Goal: Task Accomplishment & Management: Complete application form

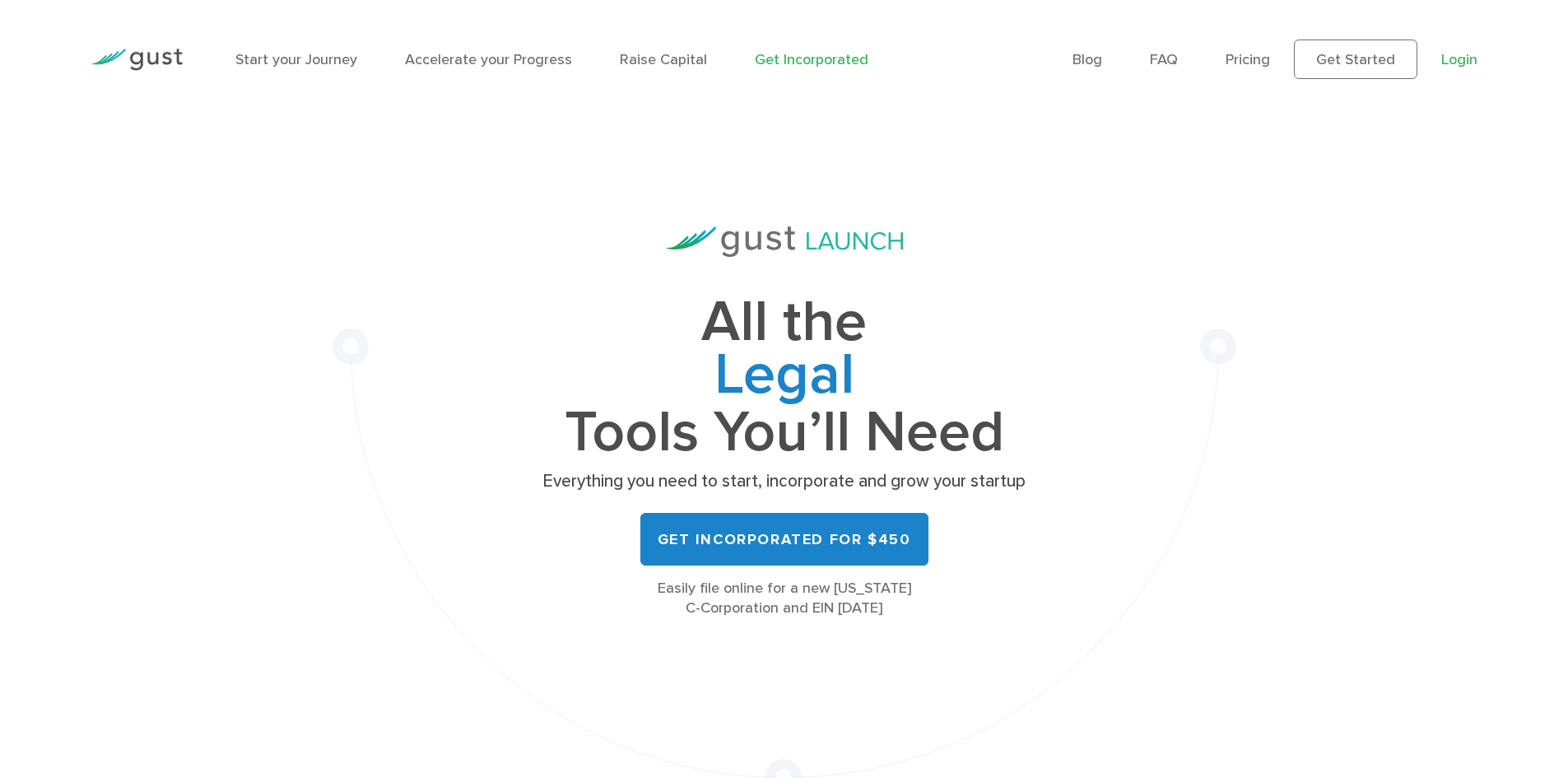
click at [1442, 55] on link "Login" at bounding box center [1460, 59] width 36 height 17
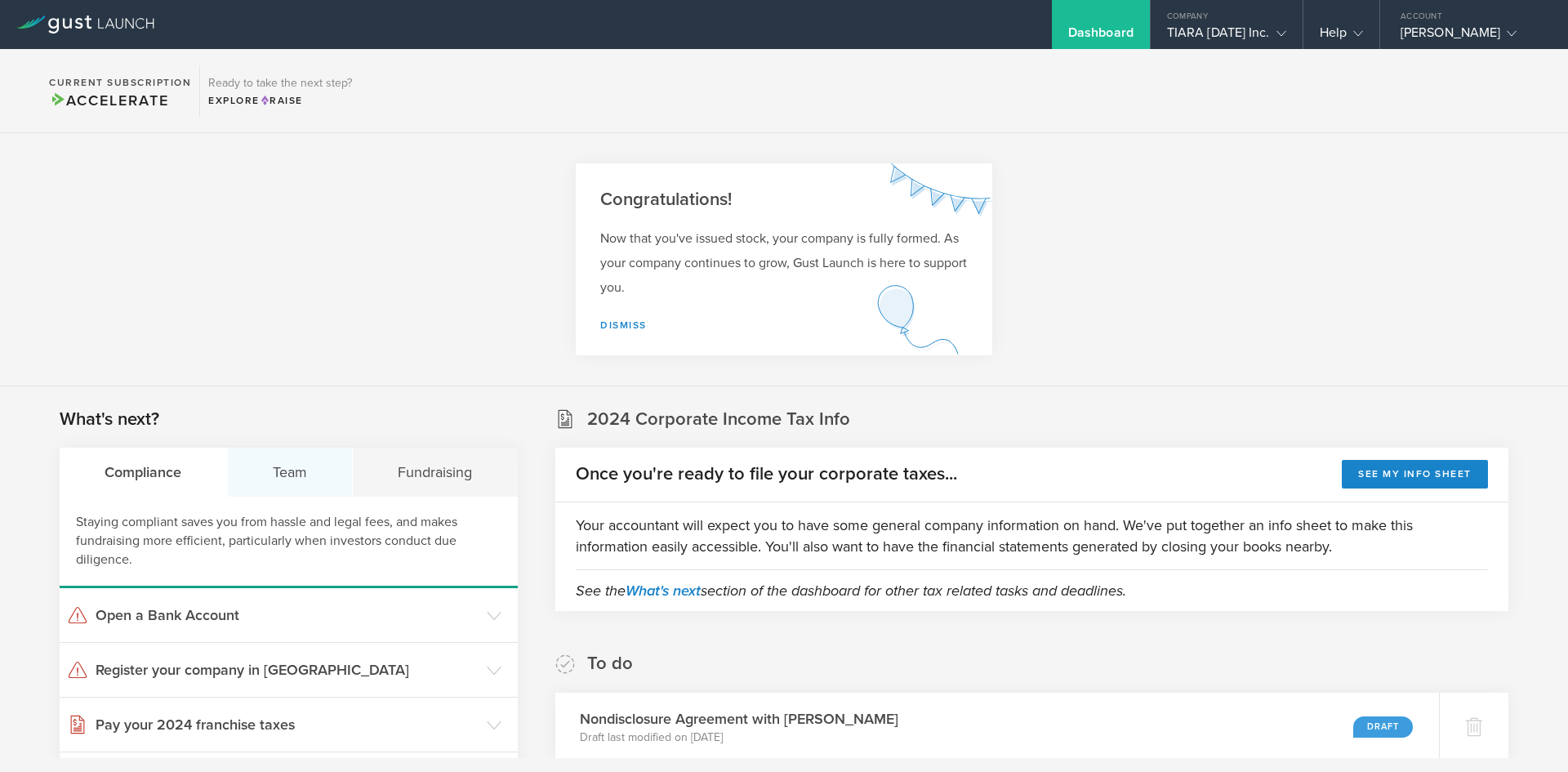
click at [279, 468] on div "Team" at bounding box center [290, 471] width 126 height 49
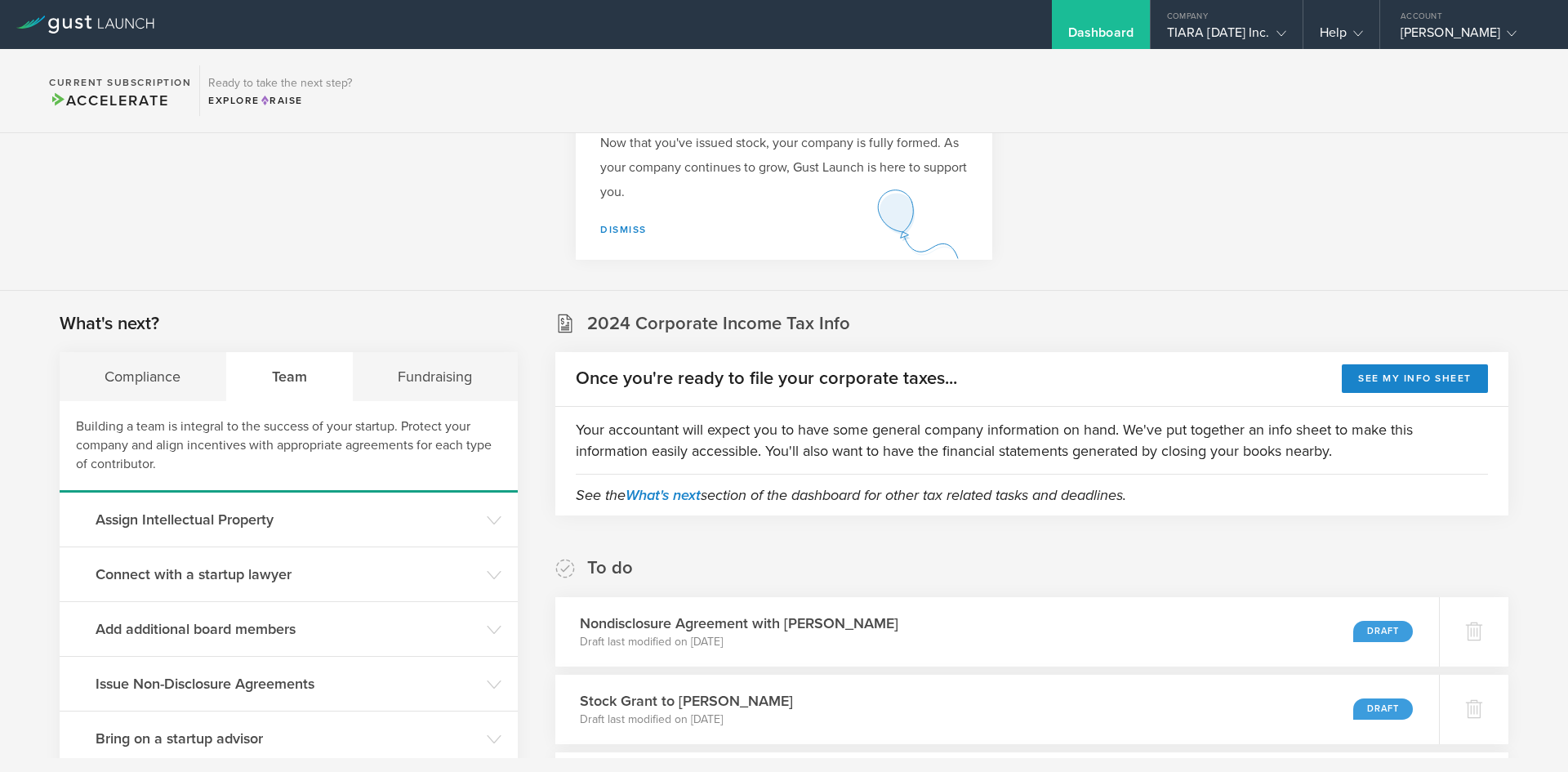
scroll to position [245, 0]
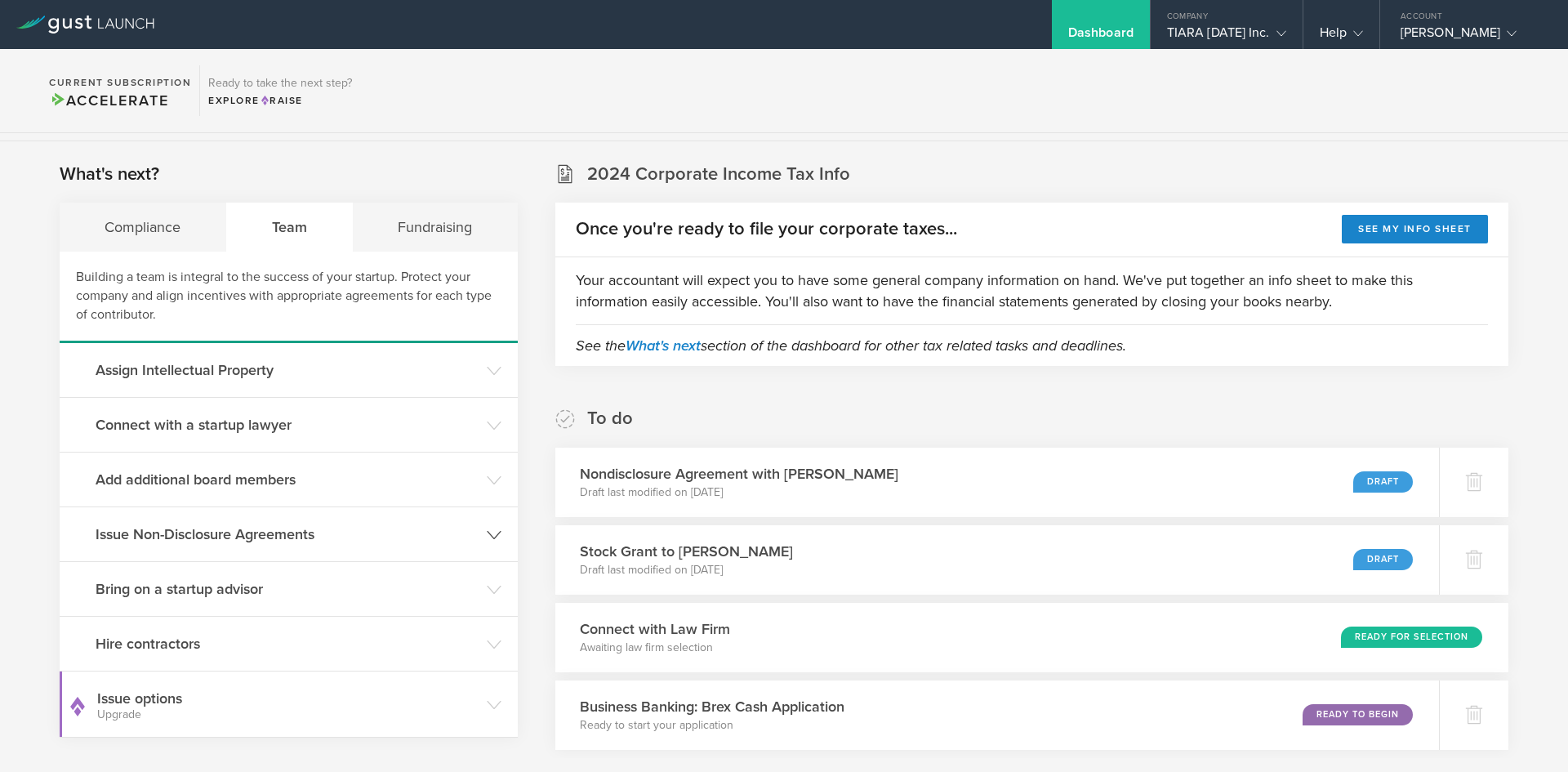
click at [446, 546] on header "Issue Non-Disclosure Agreements" at bounding box center [288, 534] width 458 height 54
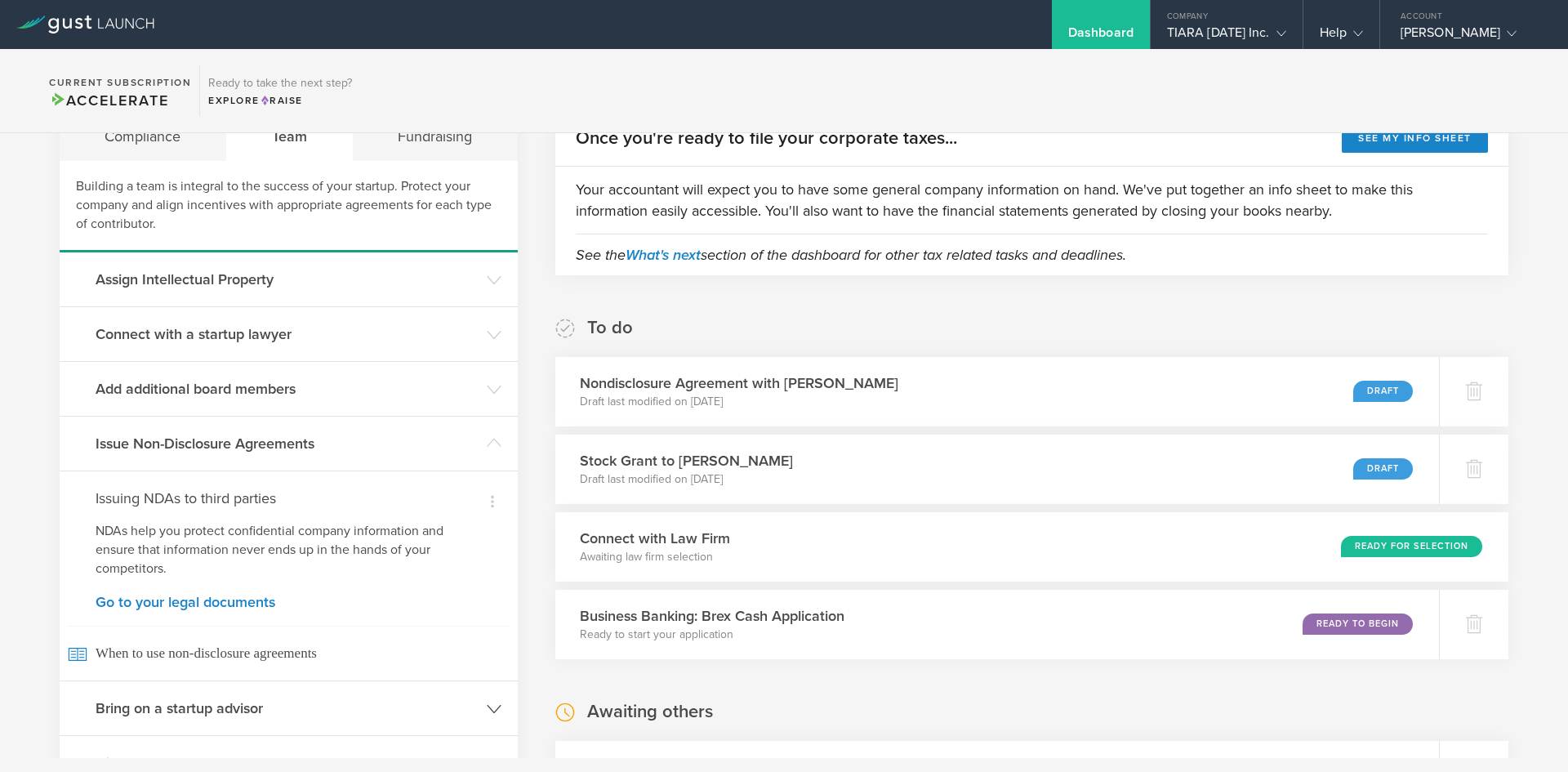
scroll to position [490, 0]
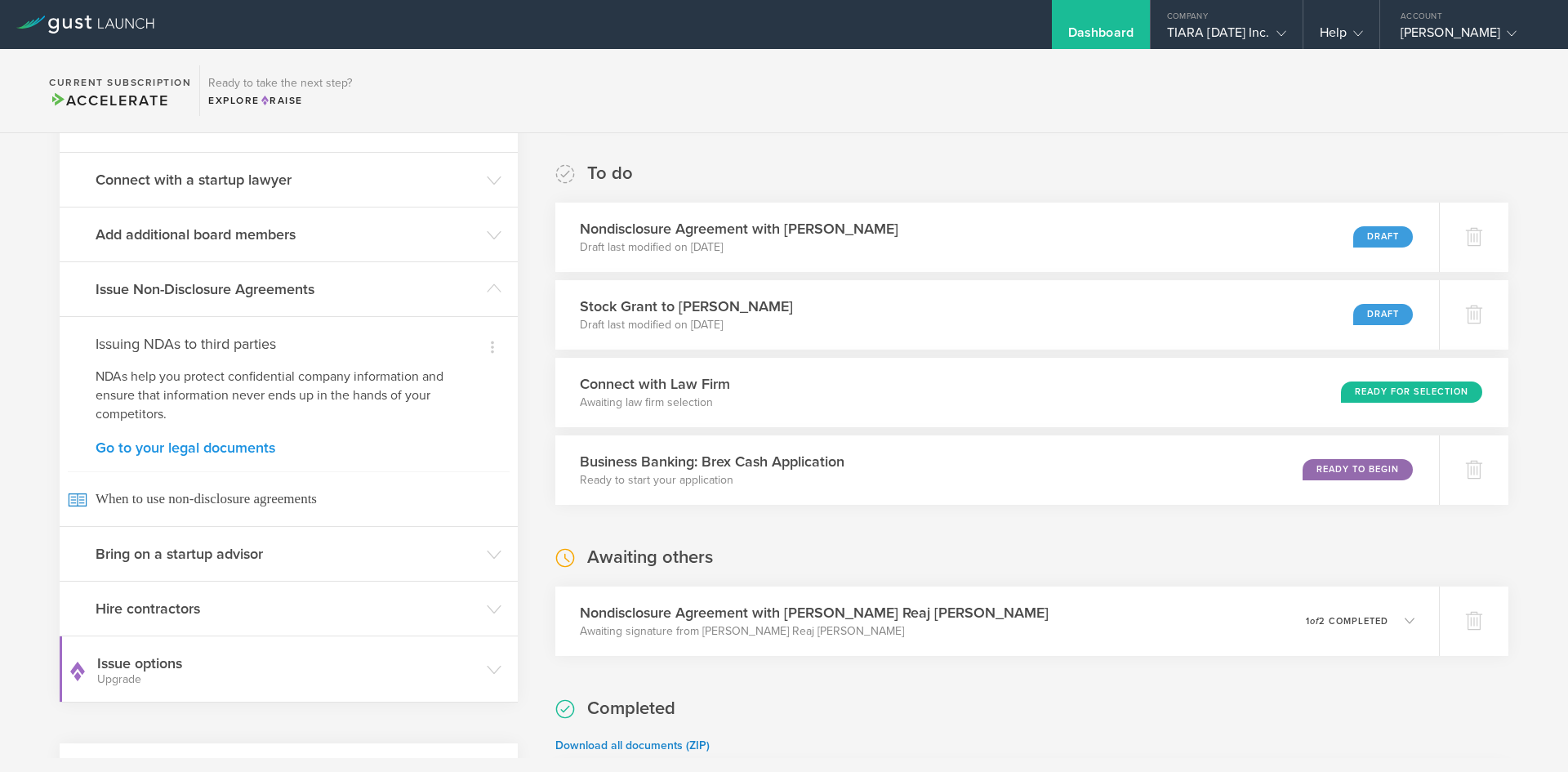
click at [169, 445] on link "Go to your legal documents" at bounding box center [288, 446] width 387 height 14
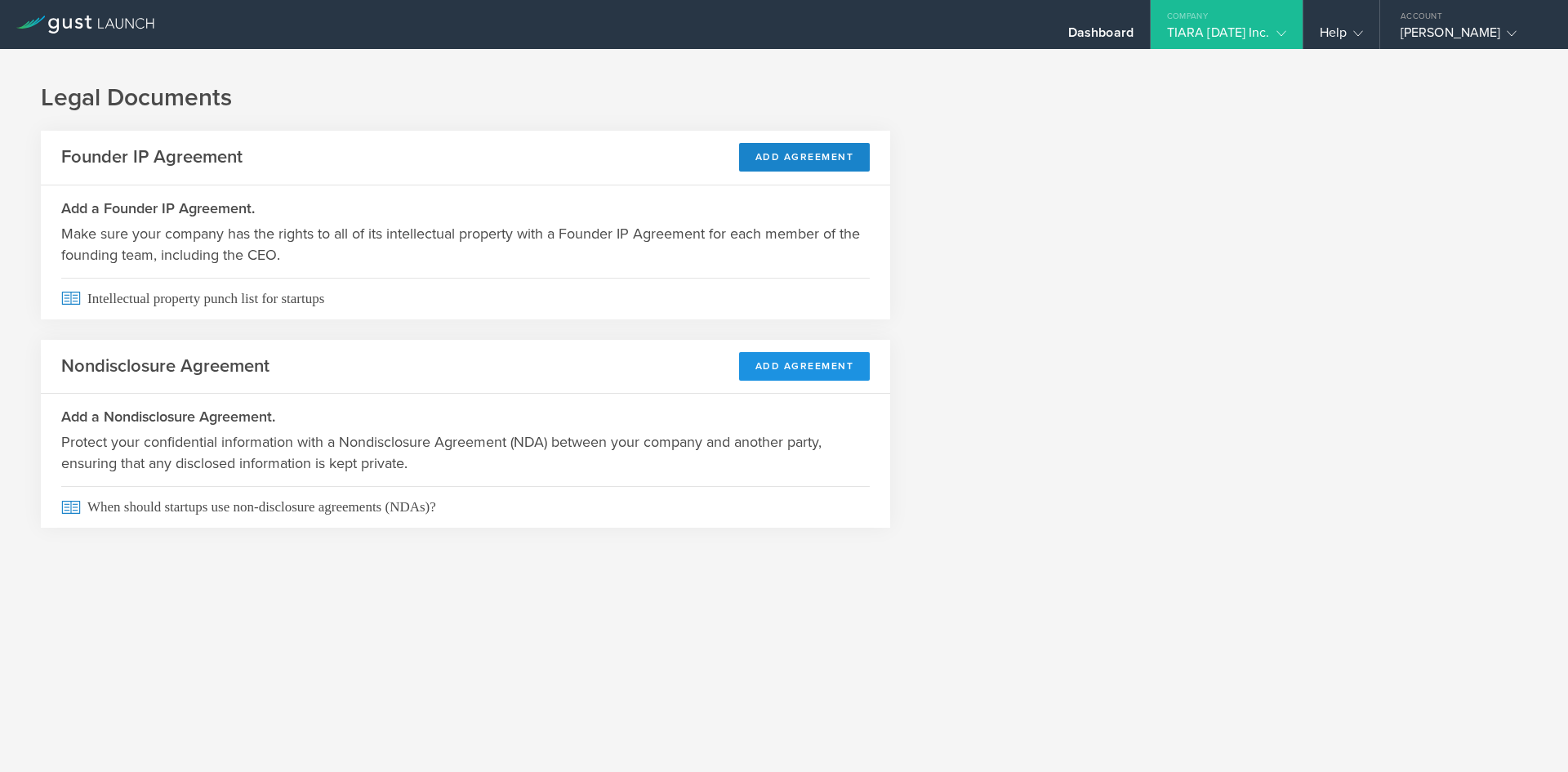
click at [784, 372] on button "Add Agreement" at bounding box center [804, 366] width 131 height 29
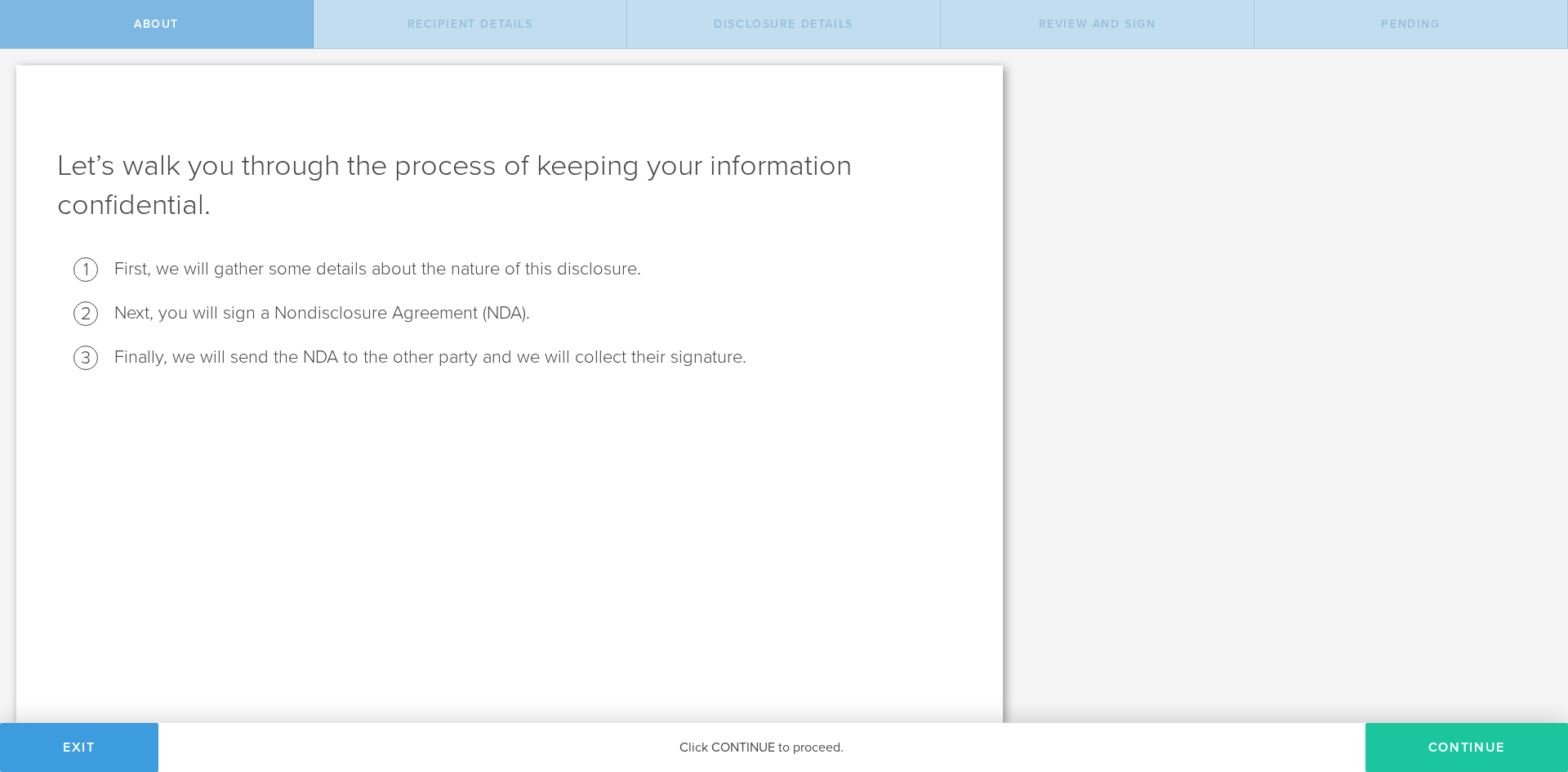
click at [1452, 744] on button "Continue" at bounding box center [1467, 746] width 203 height 49
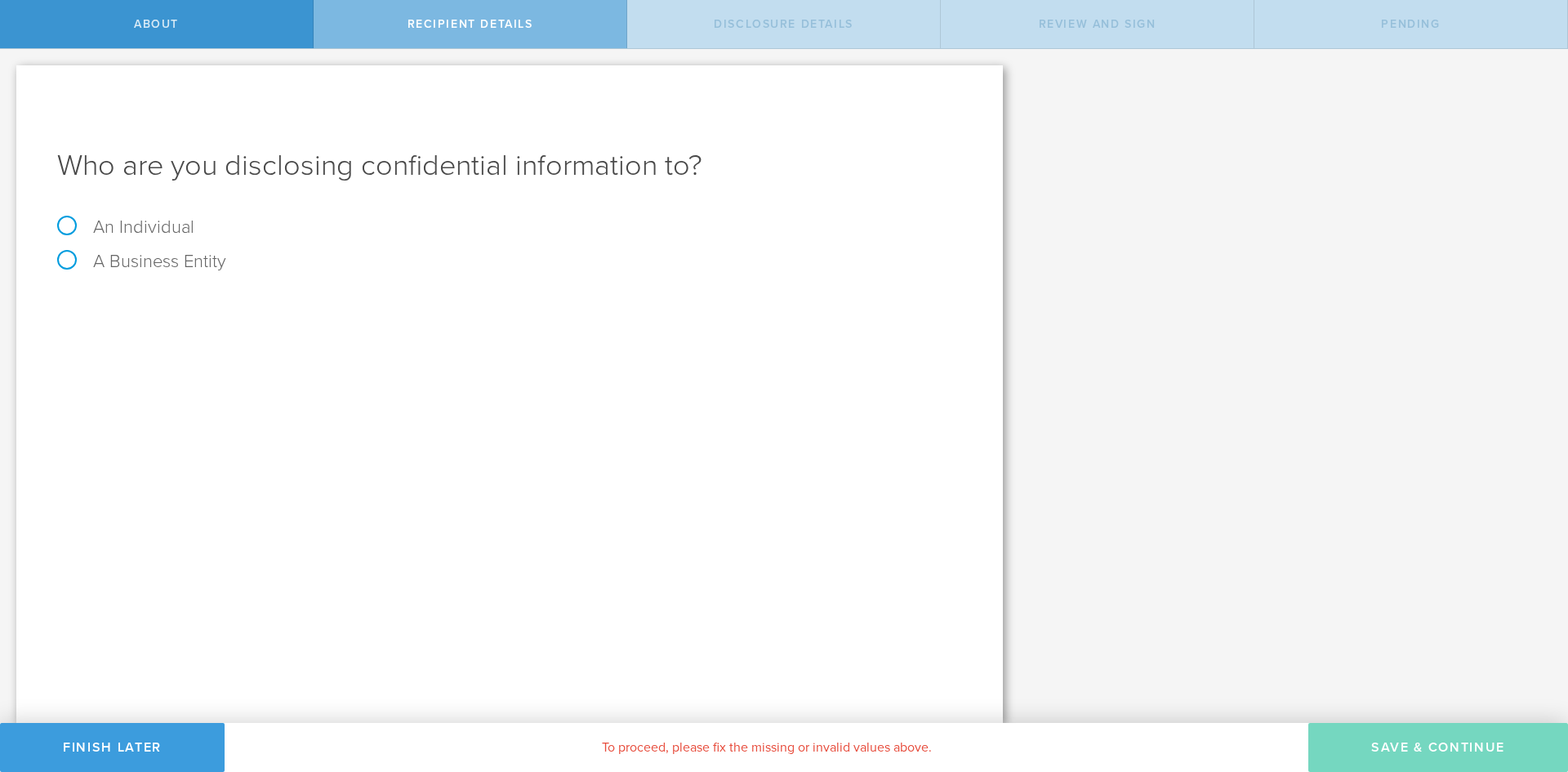
click at [62, 261] on label "A Business Entity" at bounding box center [142, 261] width 169 height 21
click at [10, 75] on input "A Business Entity" at bounding box center [5, 61] width 10 height 26
radio input "true"
click at [235, 311] on input "text" at bounding box center [571, 307] width 783 height 25
type input "P"
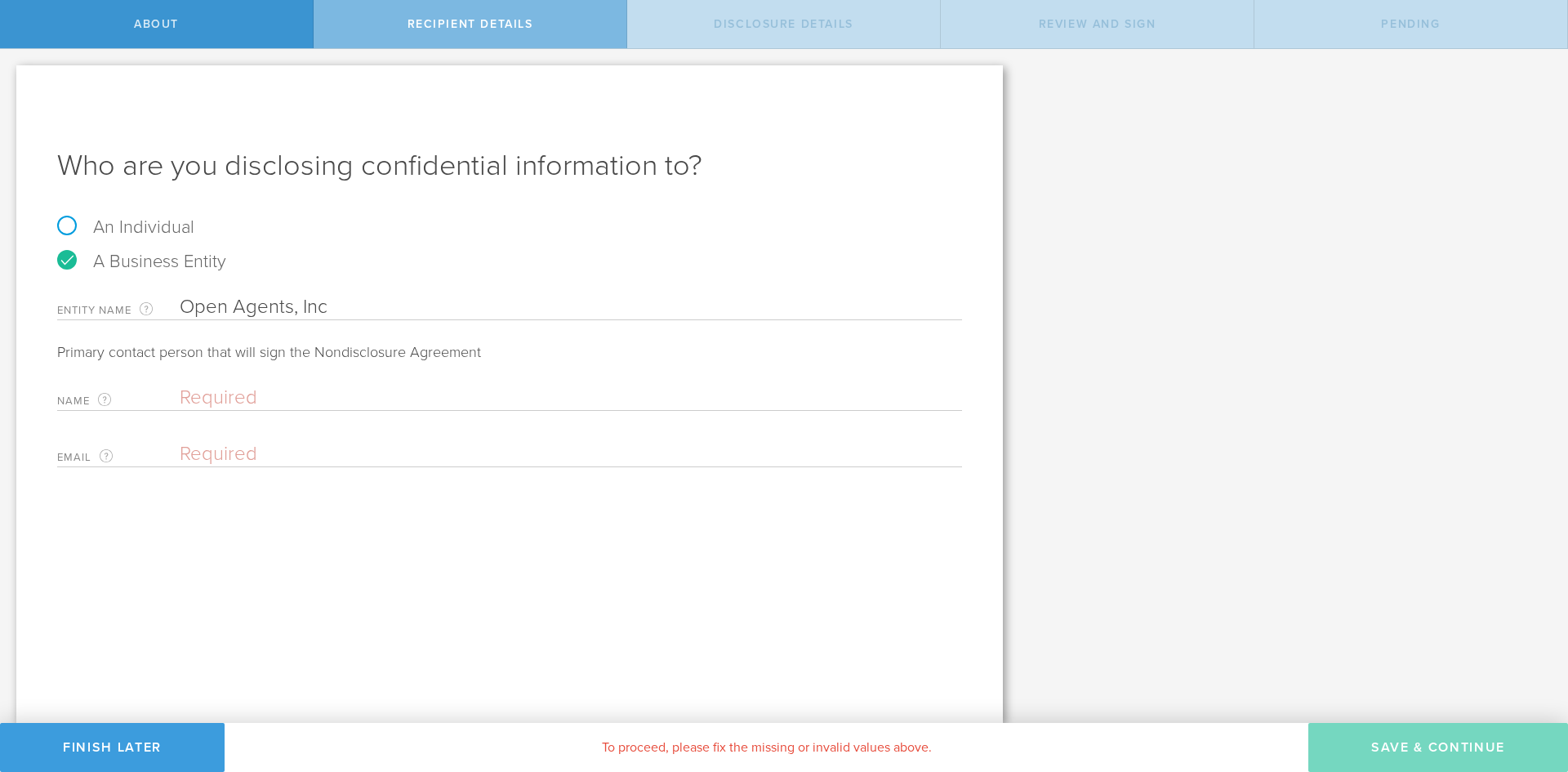
click at [233, 304] on input "Open Agents, Inc" at bounding box center [571, 307] width 783 height 25
type input "OpenAgents, Inc"
click at [268, 388] on input "text" at bounding box center [566, 398] width 774 height 25
type input "[PERSON_NAME]"
click at [280, 457] on input "email" at bounding box center [566, 454] width 774 height 25
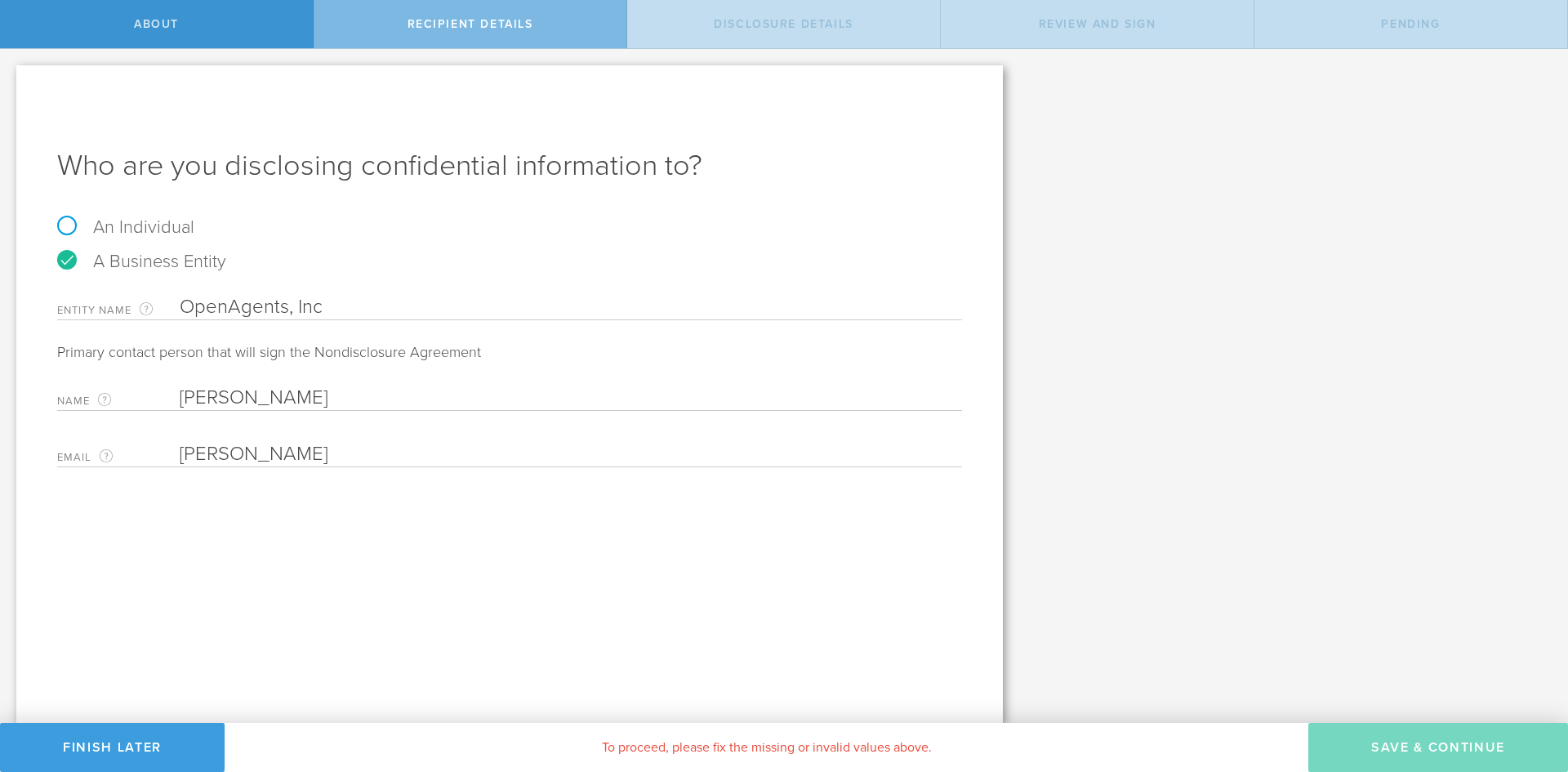
type input "[PERSON_NAME]"
click at [325, 391] on input "[PERSON_NAME]" at bounding box center [566, 398] width 774 height 25
type input "[PERSON_NAME]"
drag, startPoint x: 237, startPoint y: 466, endPoint x: 144, endPoint y: 457, distance: 93.4
click at [144, 457] on div "Email The email address of the person that is signing on behalf of the business…" at bounding box center [509, 450] width 905 height 33
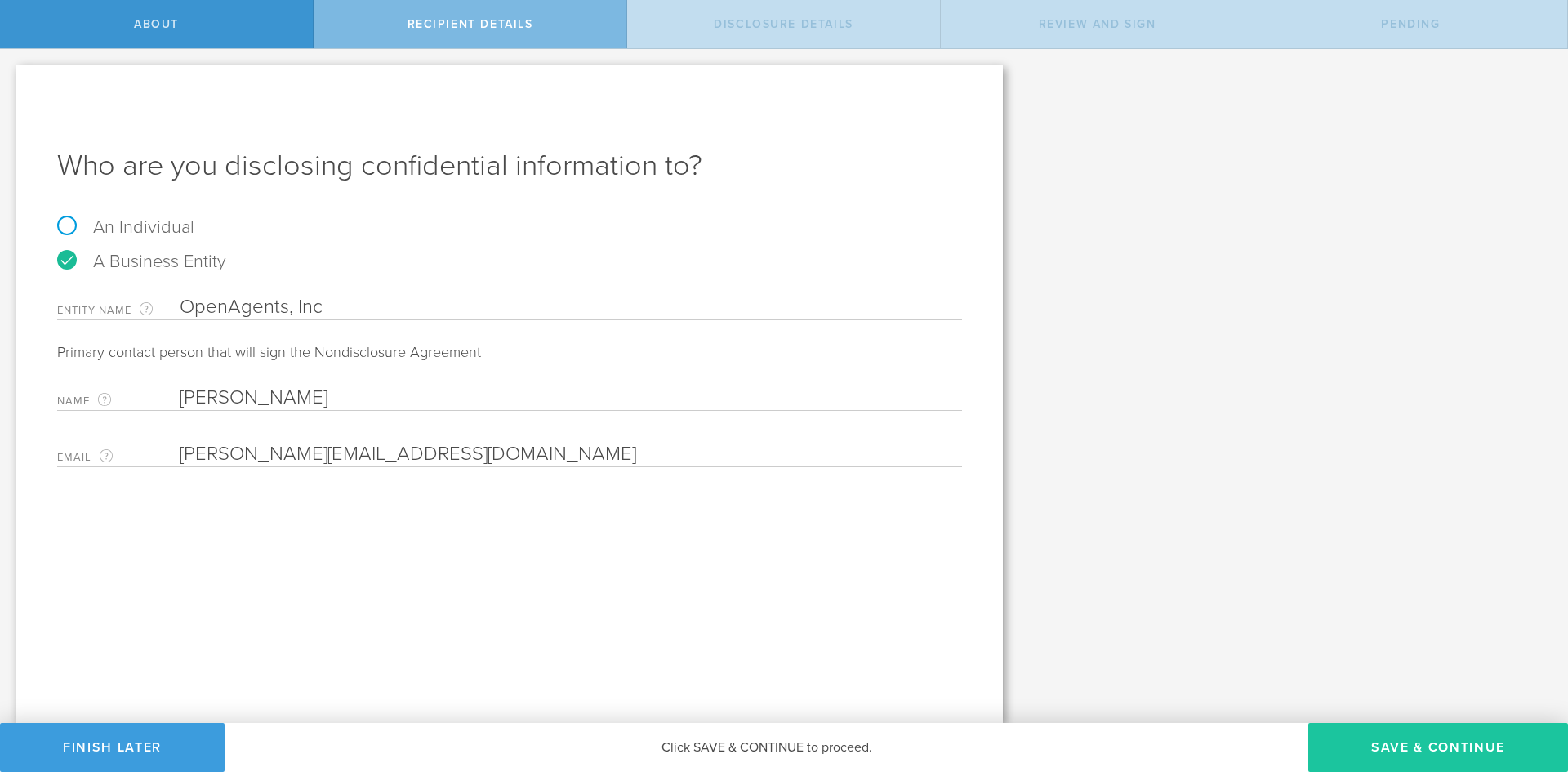
type input "[PERSON_NAME][EMAIL_ADDRESS][DOMAIN_NAME]"
click at [1366, 734] on button "Save & Continue" at bounding box center [1438, 746] width 260 height 49
select select "string:5 years"
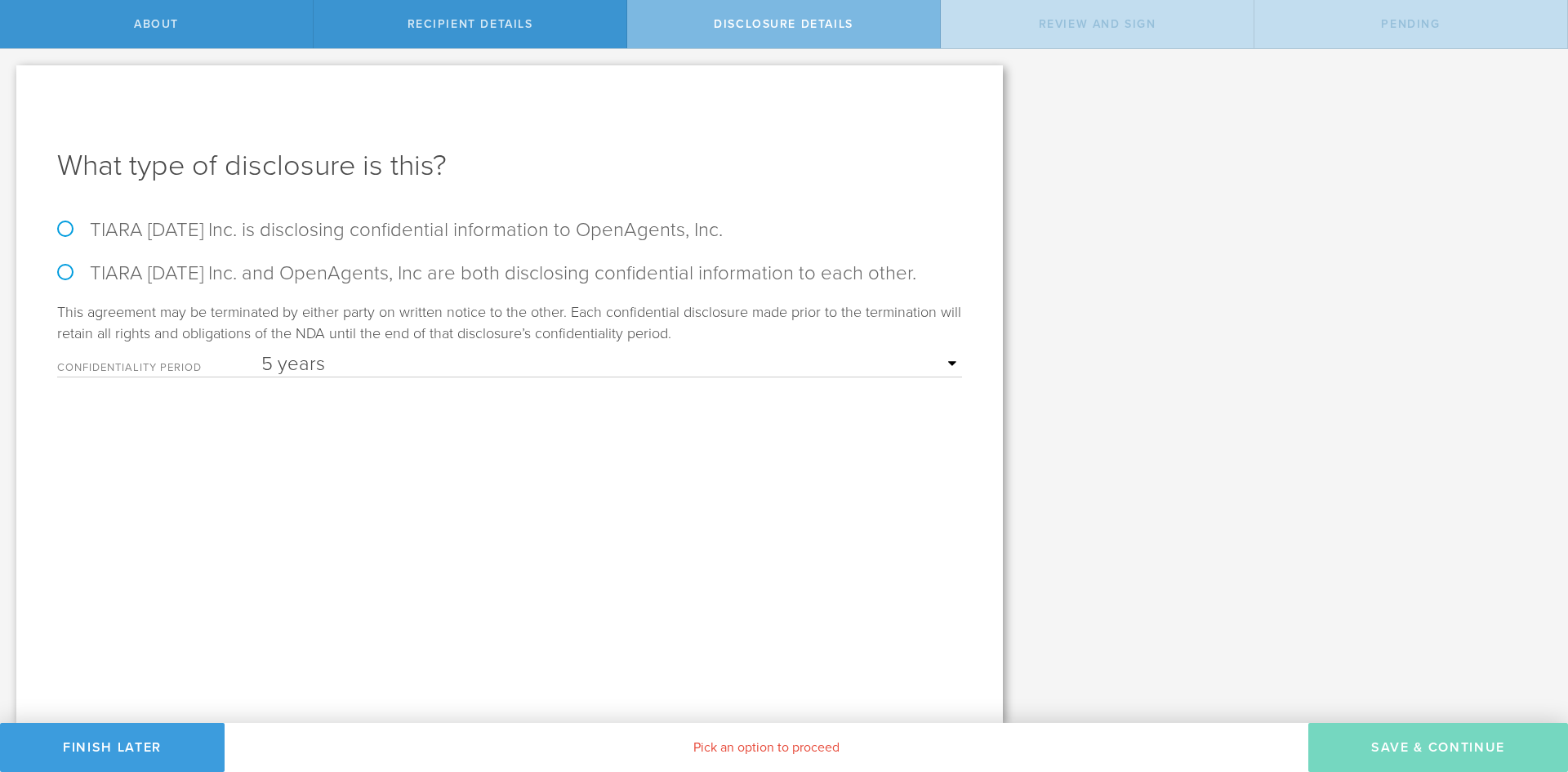
click at [956, 360] on select "1 year 2 years 3 years 4 years 5 years" at bounding box center [612, 365] width 701 height 25
click at [768, 568] on div "What type of disclosure is this? TIARA [DATE] Inc. is disclosing confidential i…" at bounding box center [509, 394] width 986 height 658
click at [61, 224] on label "TIARA [DATE] Inc. is disclosing confidential information to OpenAgents, Inc." at bounding box center [509, 229] width 905 height 24
click at [10, 84] on input "TIARA [DATE] Inc. is disclosing confidential information to OpenAgents, Inc." at bounding box center [5, 66] width 10 height 34
radio input "true"
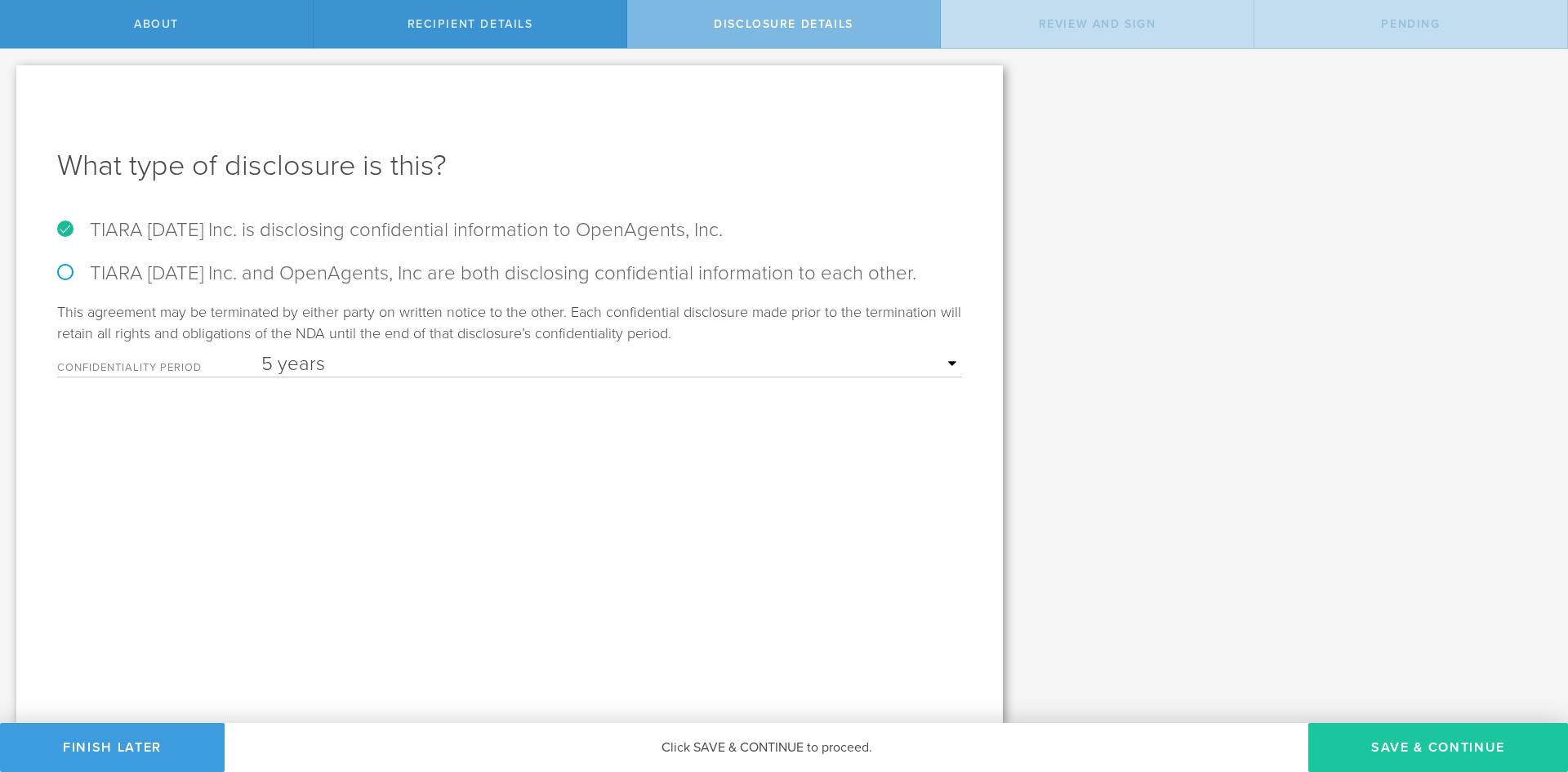
click at [1372, 742] on button "Save & Continue" at bounding box center [1438, 746] width 260 height 49
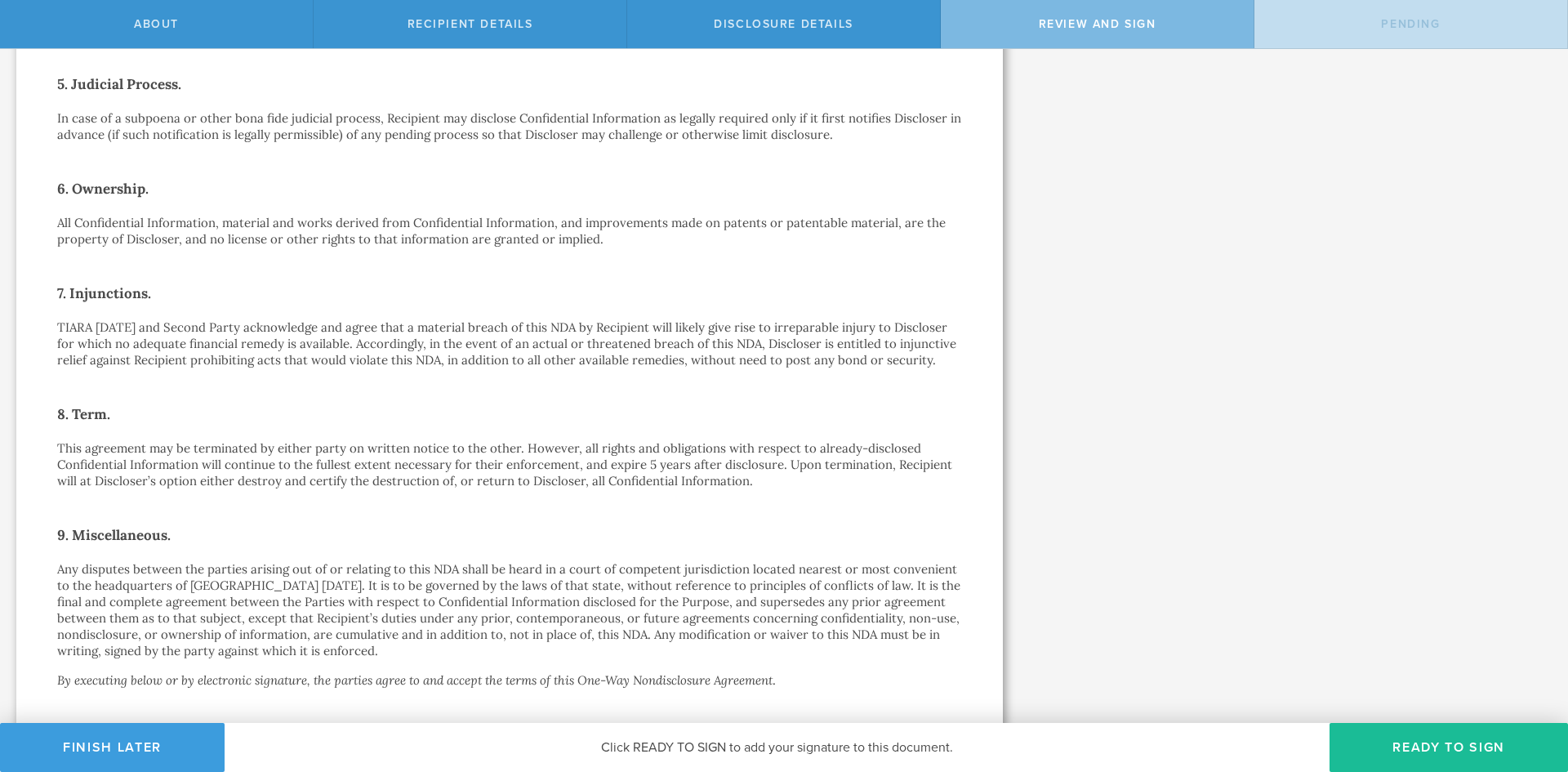
scroll to position [959, 0]
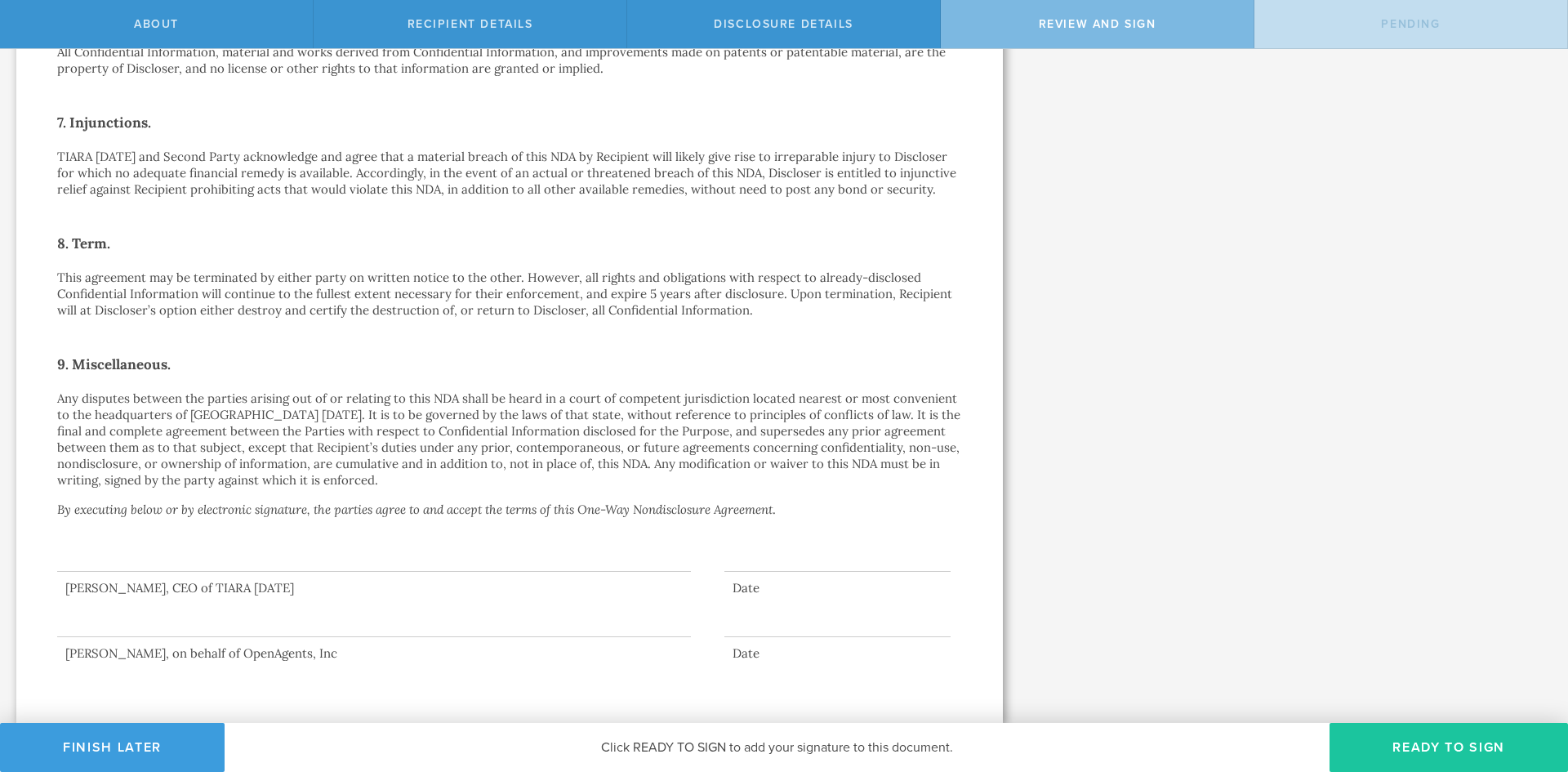
click at [1428, 746] on button "Ready to Sign" at bounding box center [1449, 746] width 239 height 49
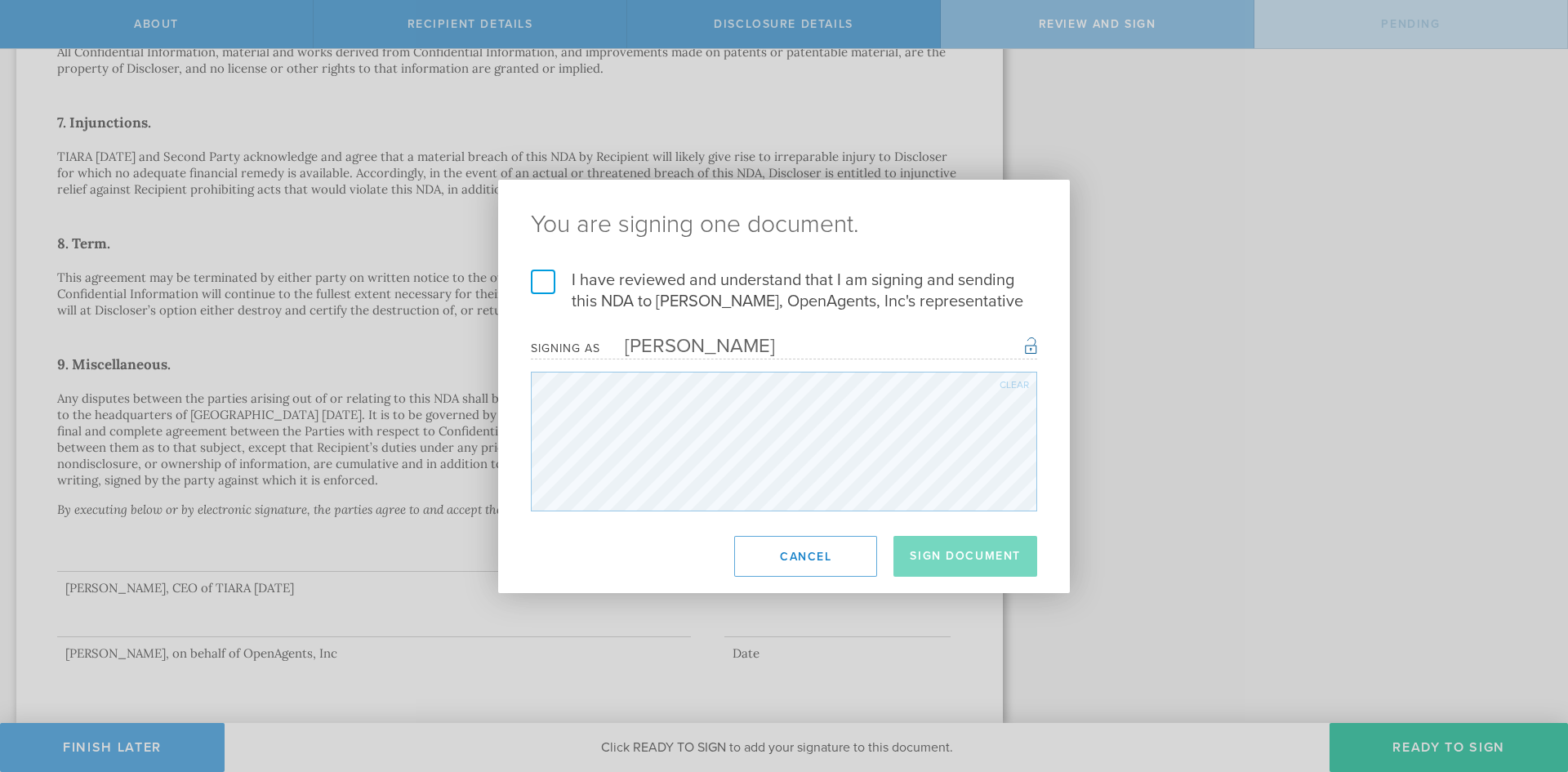
click at [546, 283] on label "I have reviewed and understand that I am signing and sending this NDA to [PERSO…" at bounding box center [784, 290] width 506 height 43
click at [0, 0] on input "I have reviewed and understand that I am signing and sending this NDA to [PERSO…" at bounding box center [0, 0] width 0 height 0
click at [950, 564] on button "Sign Document" at bounding box center [965, 556] width 144 height 41
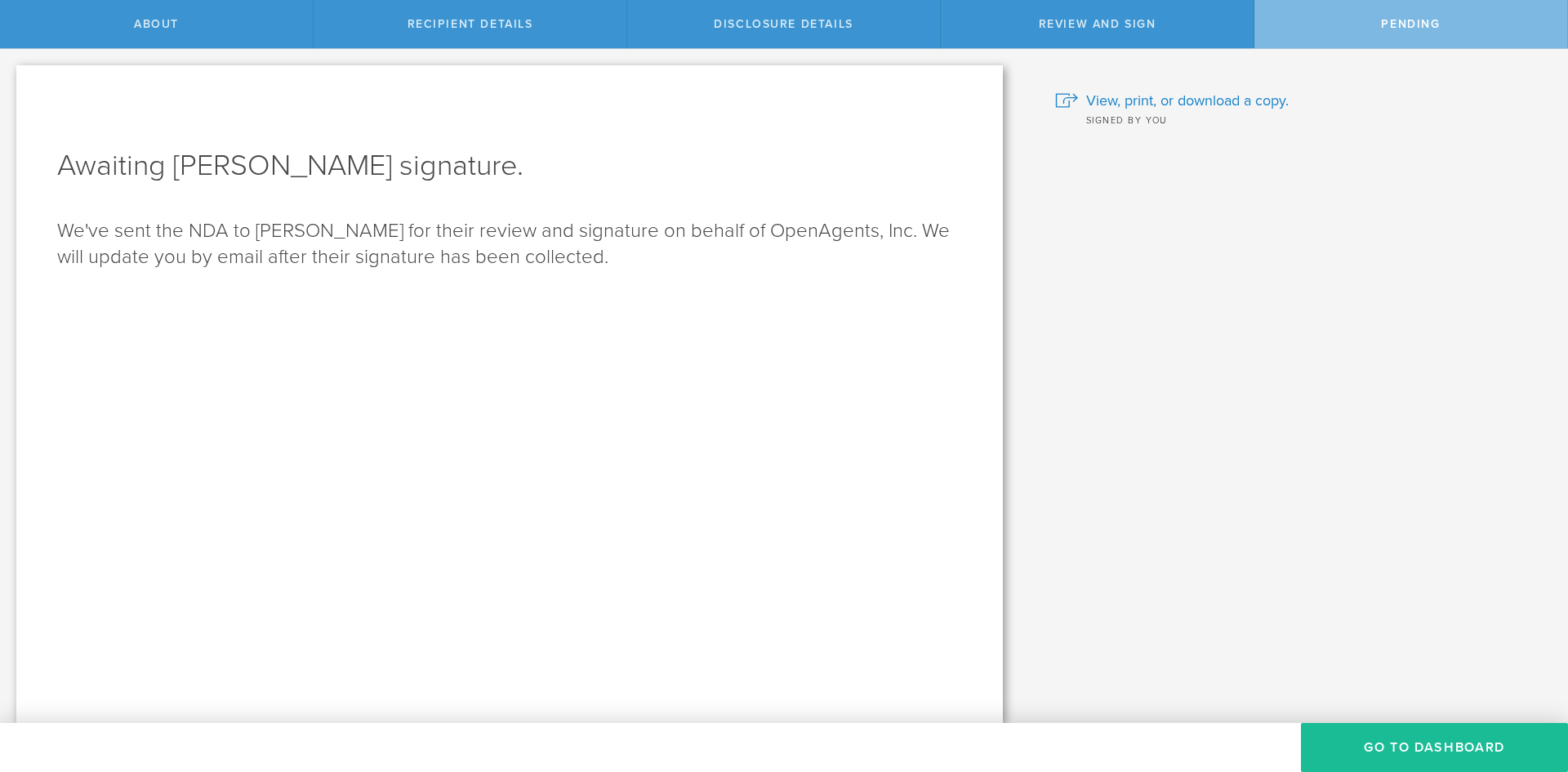
scroll to position [0, 0]
click at [225, 30] on div "About" at bounding box center [156, 24] width 313 height 49
click at [1460, 743] on button "Go to dashboard" at bounding box center [1435, 746] width 268 height 49
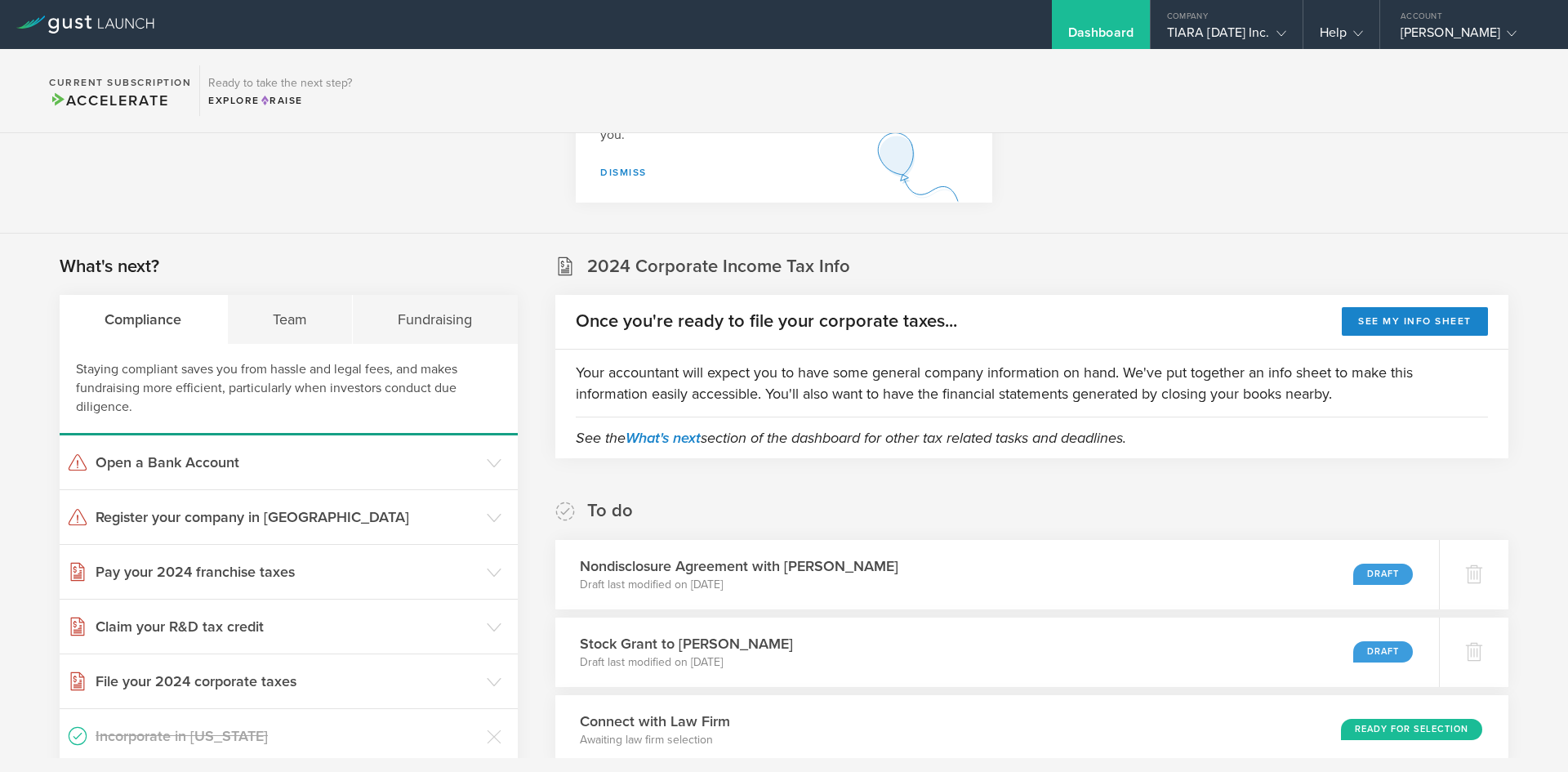
scroll to position [164, 0]
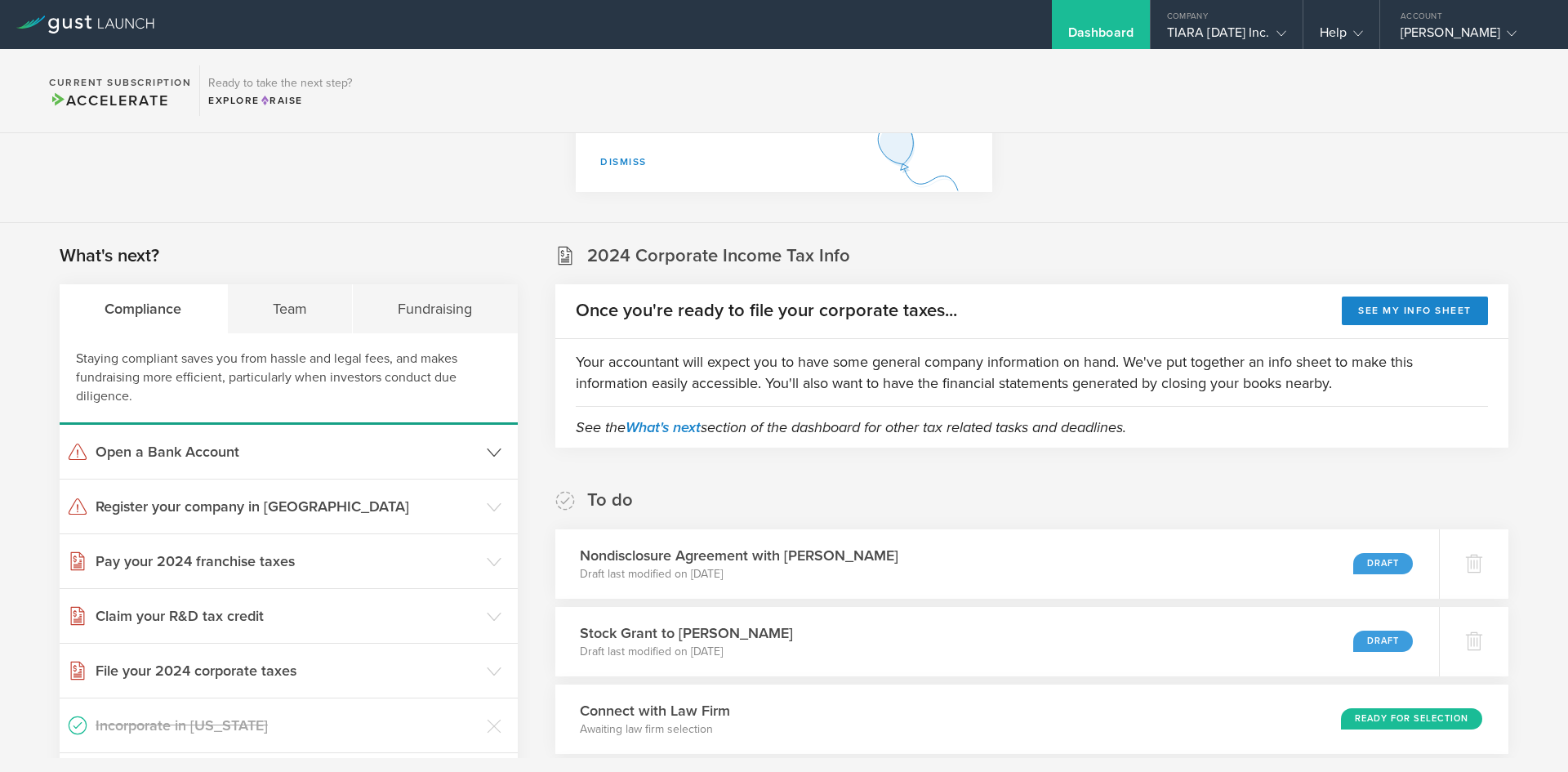
click at [491, 448] on icon at bounding box center [493, 452] width 14 height 14
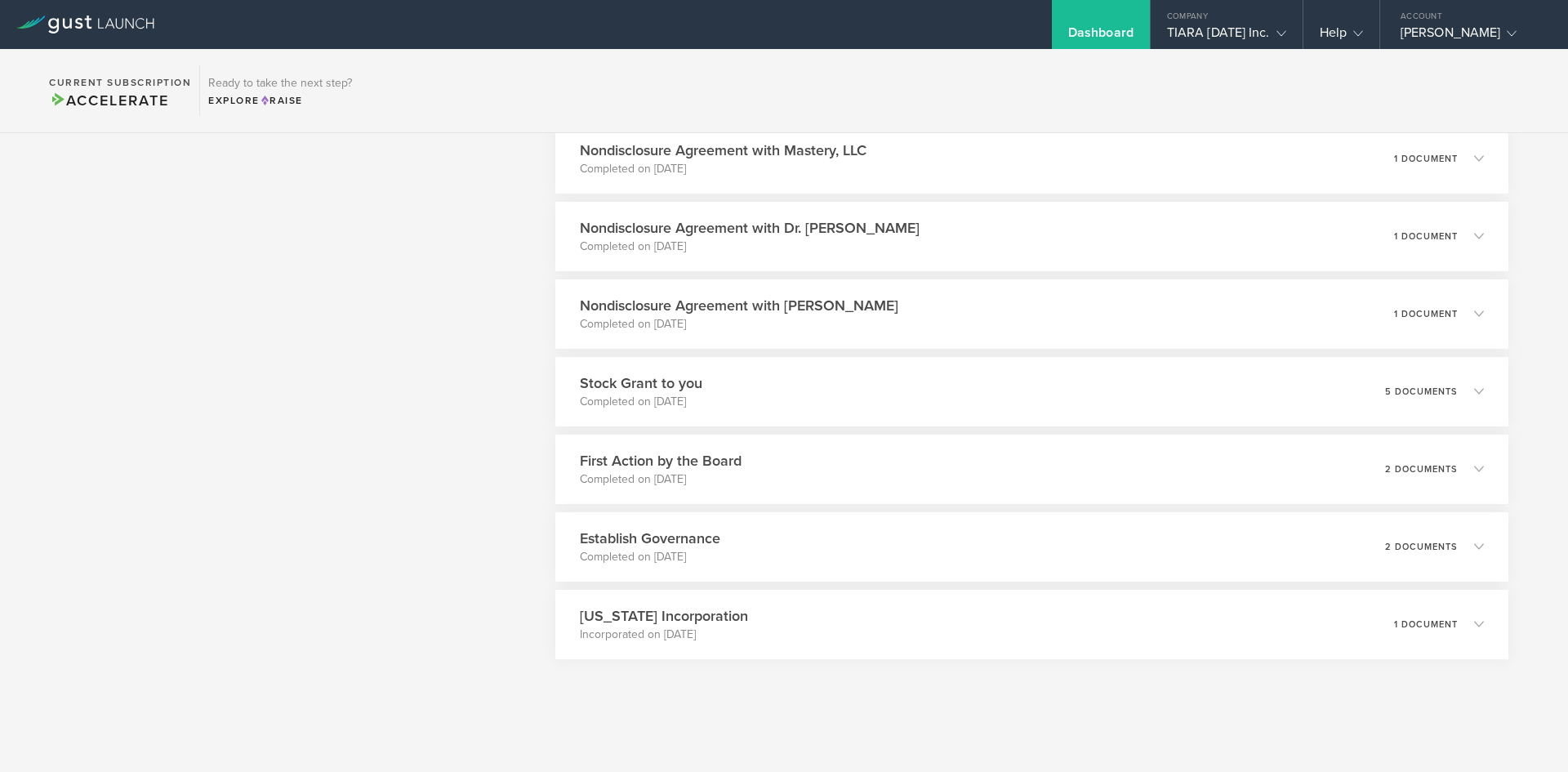
scroll to position [1600, 0]
click at [683, 556] on p "Completed on Oct 7, 2024" at bounding box center [643, 553] width 143 height 16
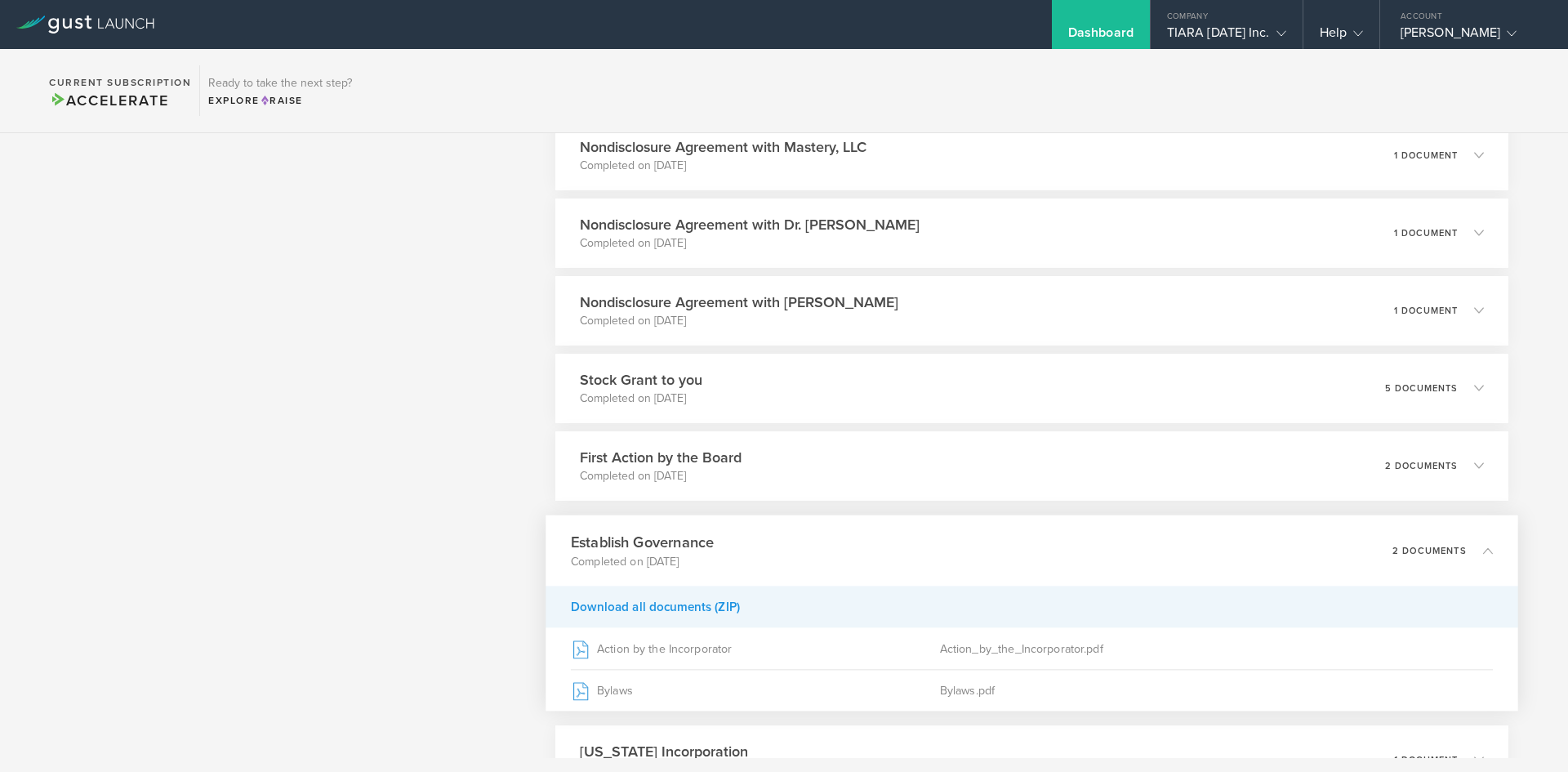
click at [685, 601] on div "Download all documents (ZIP)" at bounding box center [1032, 606] width 973 height 42
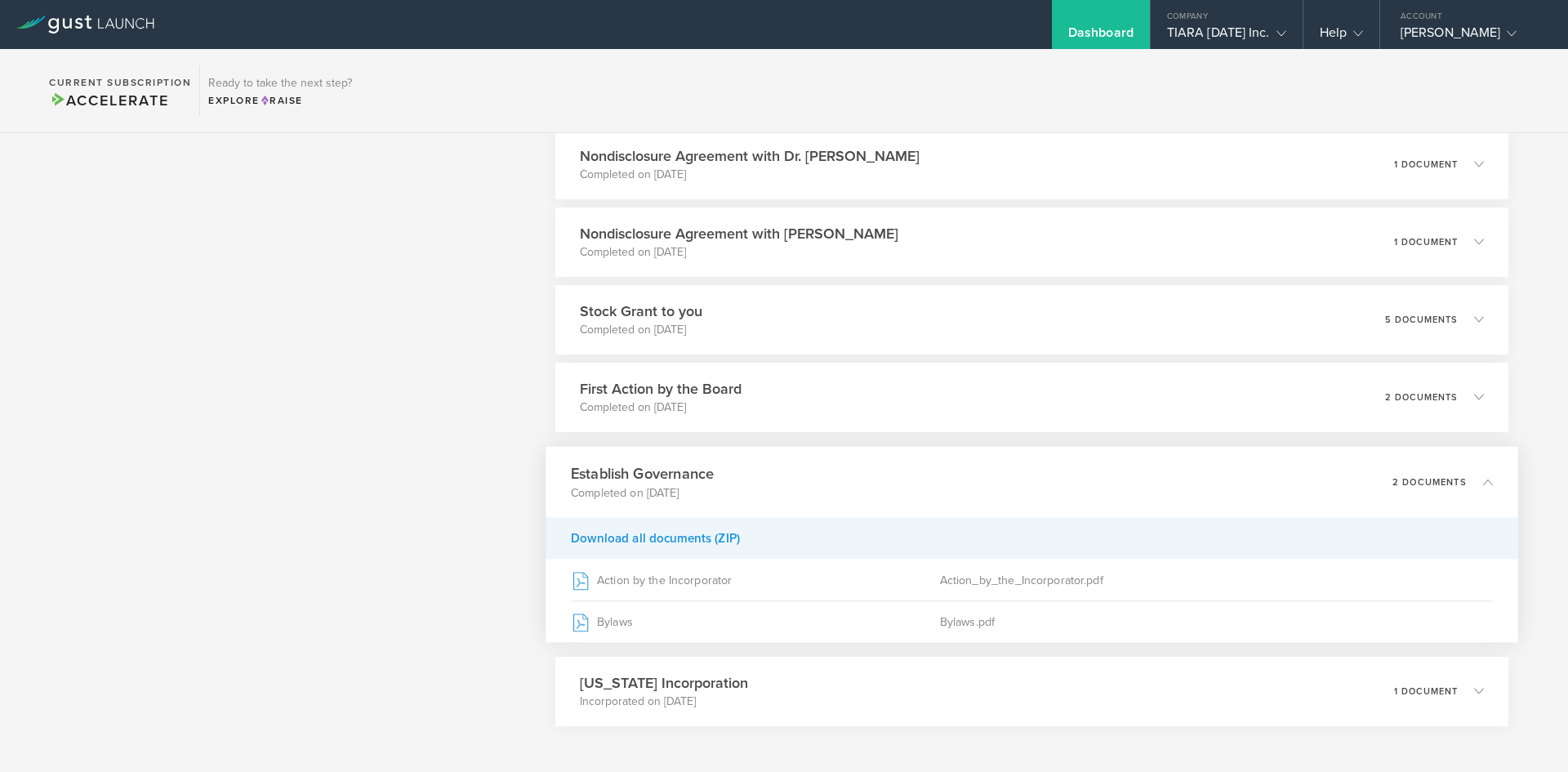
scroll to position [1739, 0]
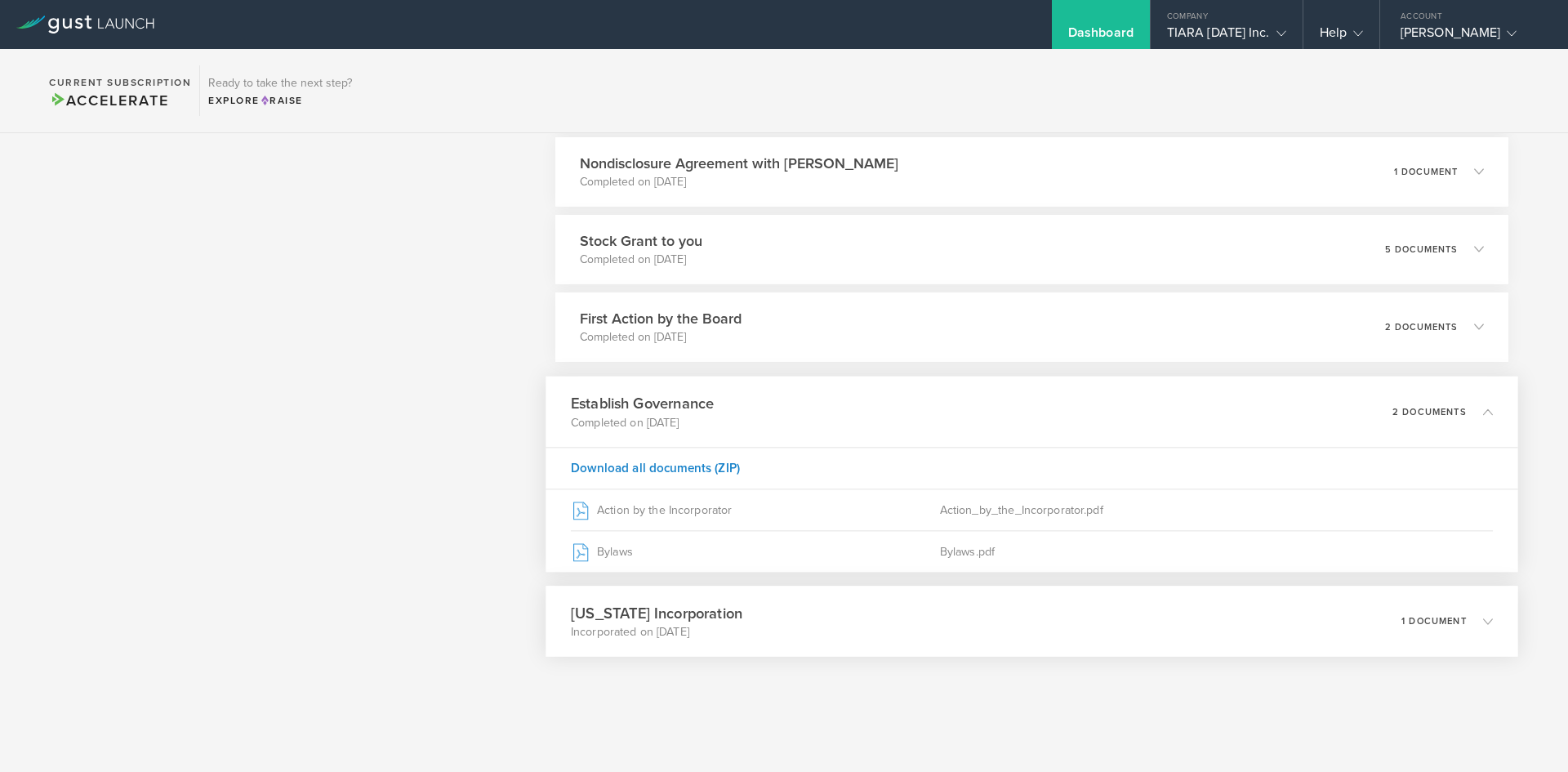
click at [730, 625] on div "Delaware Incorporation Incorporated on Oct 1, 2024 1 document" at bounding box center [1032, 621] width 973 height 71
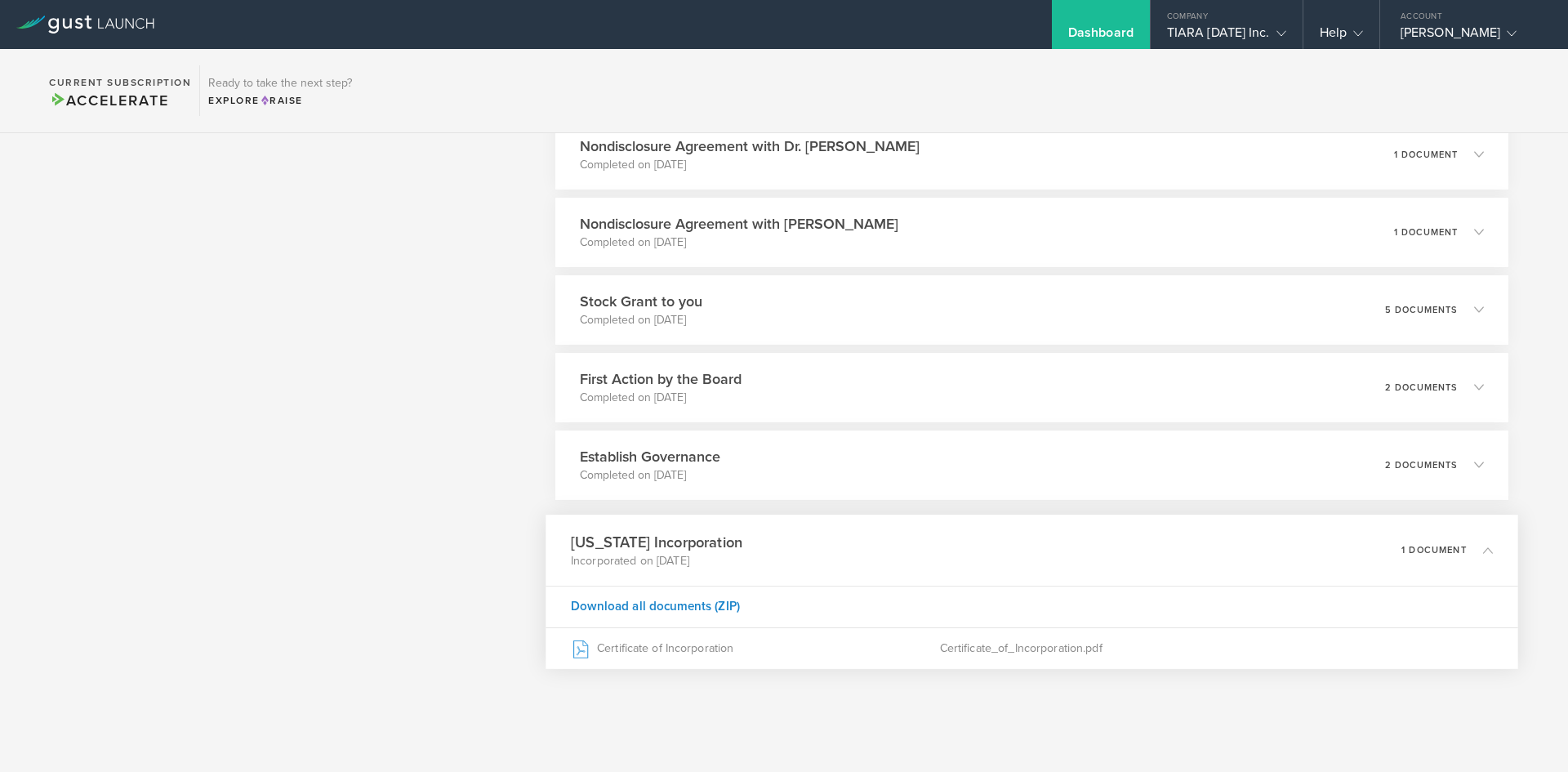
scroll to position [1690, 0]
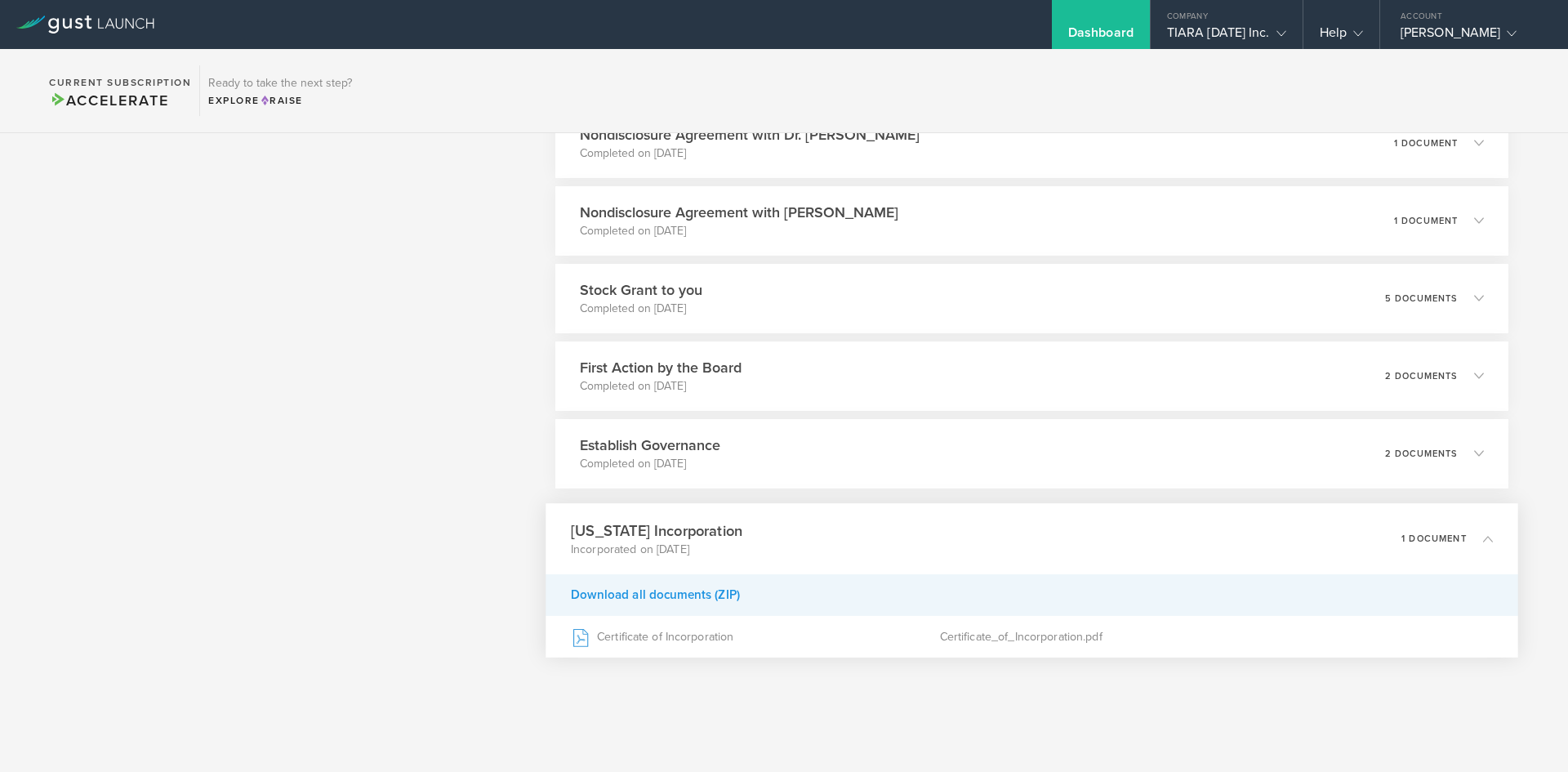
click at [667, 587] on div "Download all documents (ZIP)" at bounding box center [1032, 594] width 973 height 42
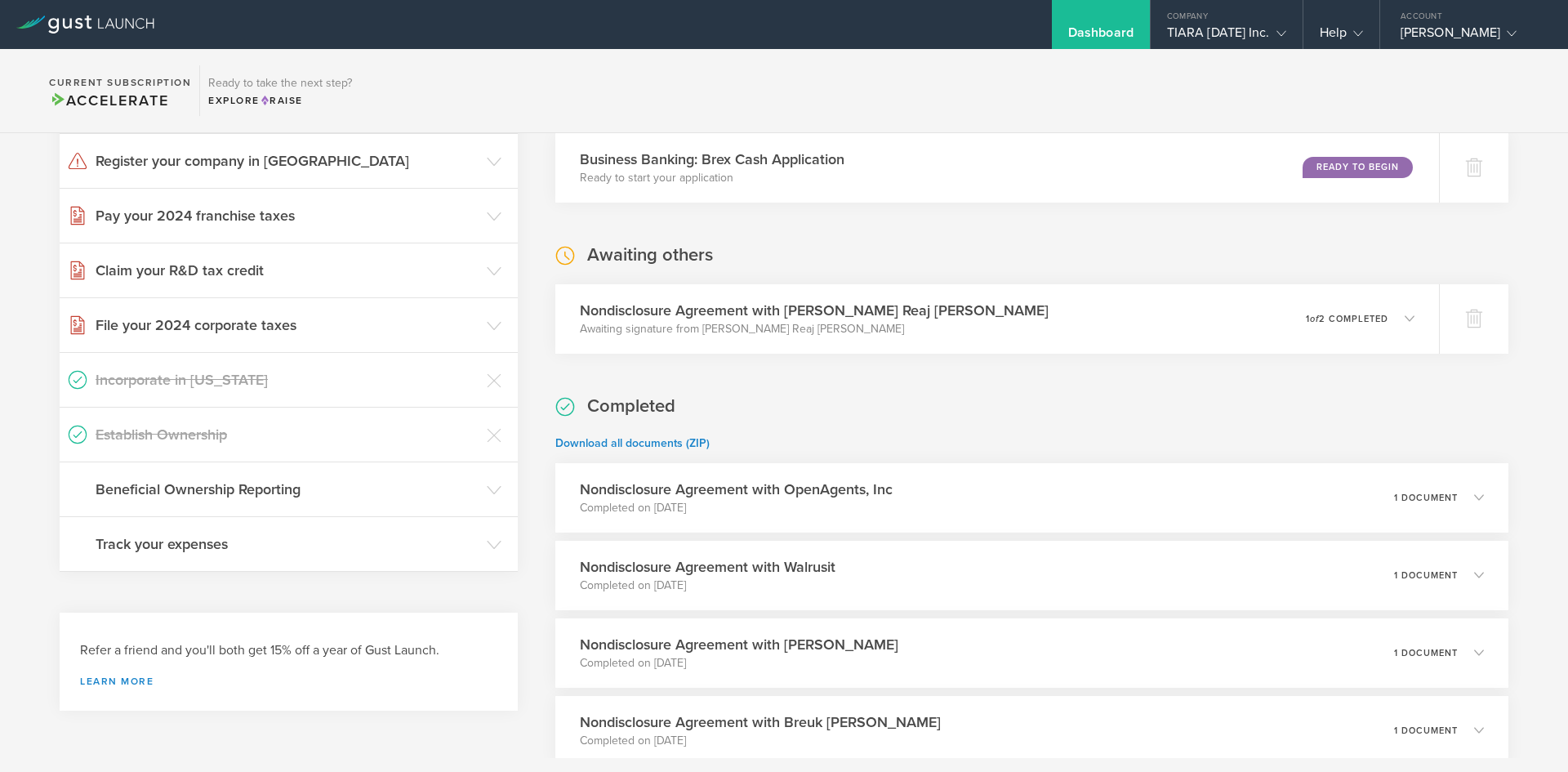
scroll to position [791, 0]
click at [902, 232] on section "To do Nondisclosure Agreement with Daniel Seemiller Draft last modified on Mar …" at bounding box center [1031, 727] width 953 height 1734
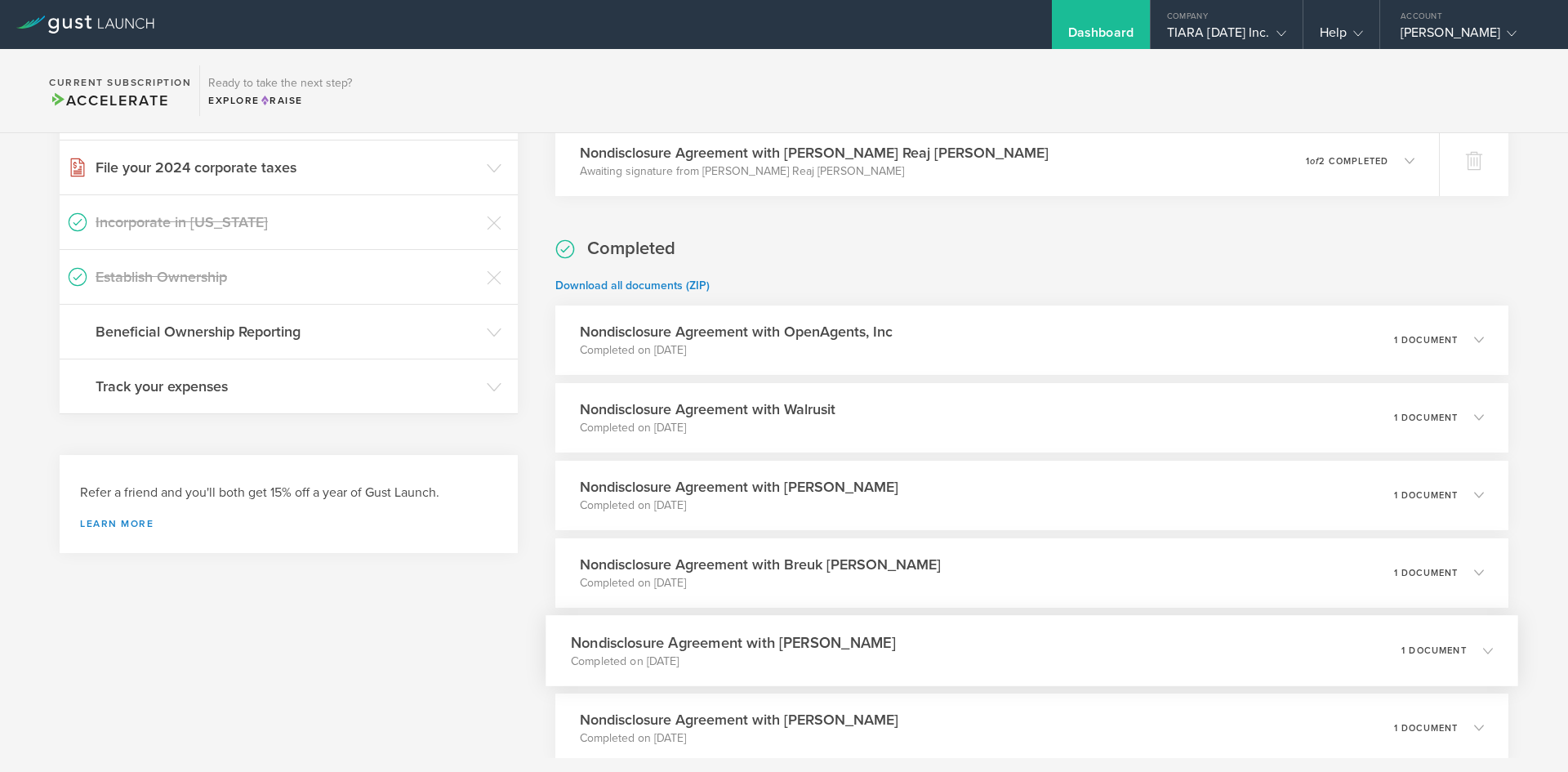
scroll to position [955, 0]
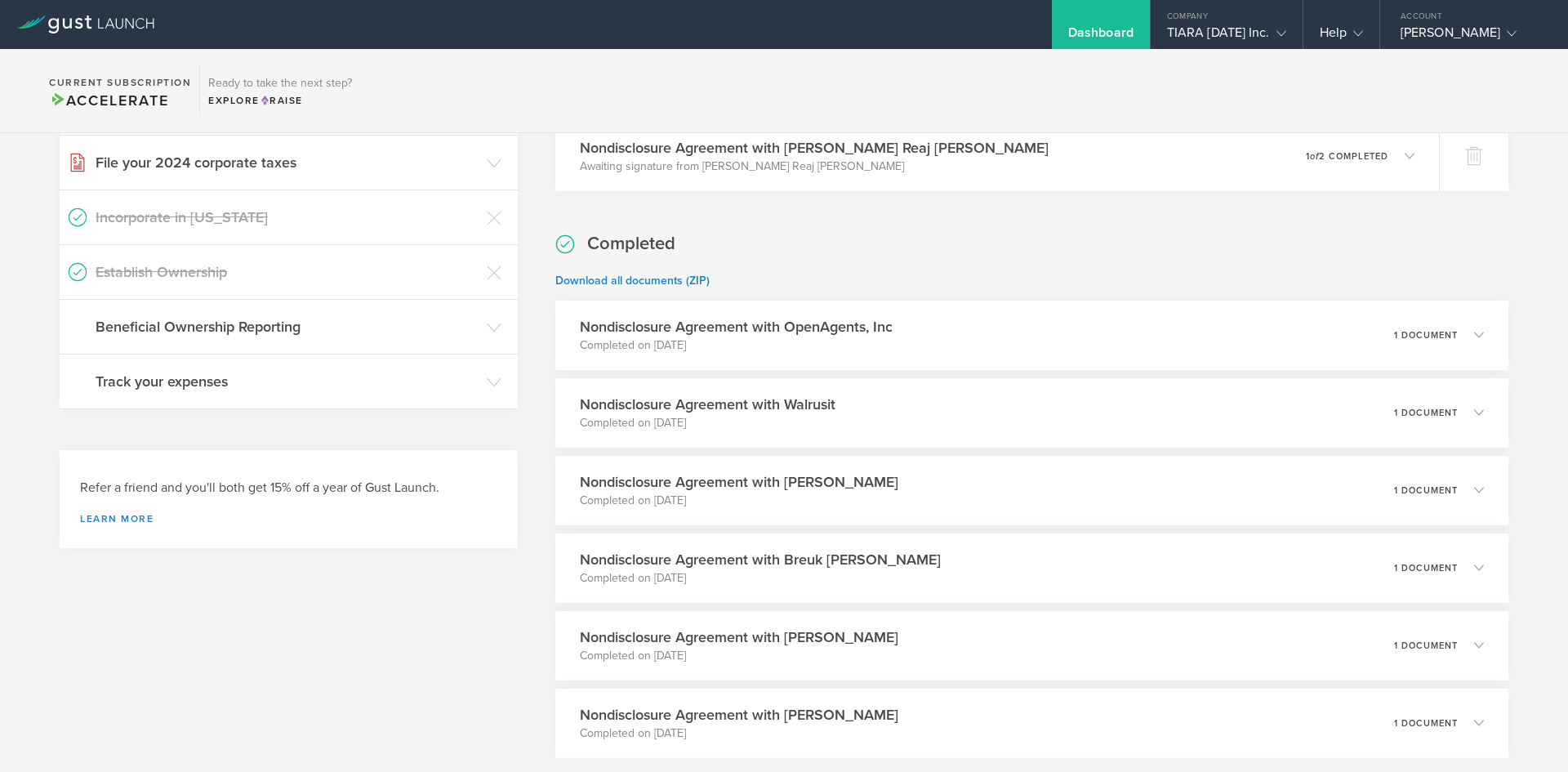
click at [1492, 91] on section "Current Subscription Accelerate Ready to take the next step? Explore Raise" at bounding box center [784, 90] width 1568 height 84
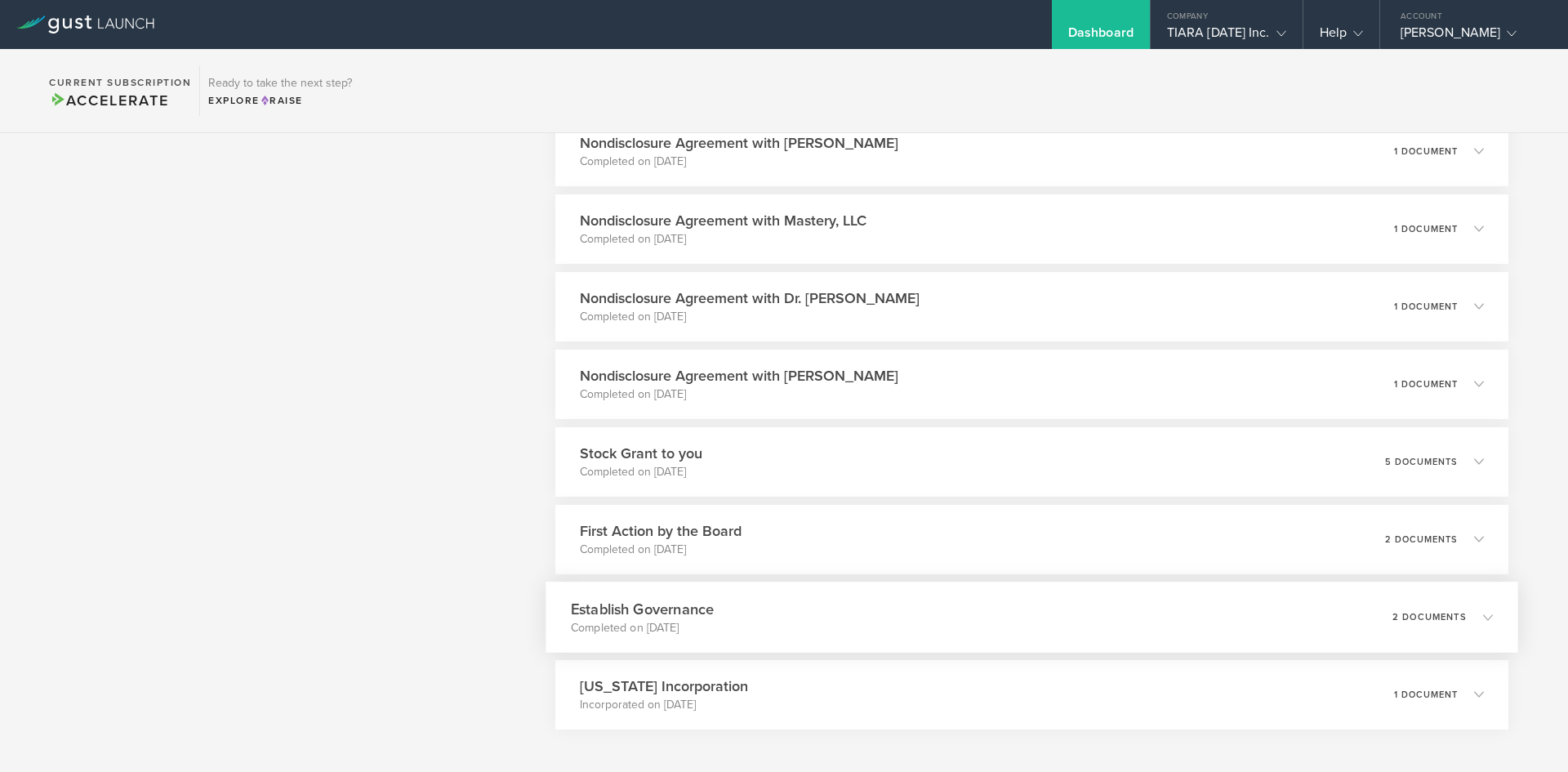
scroll to position [1600, 0]
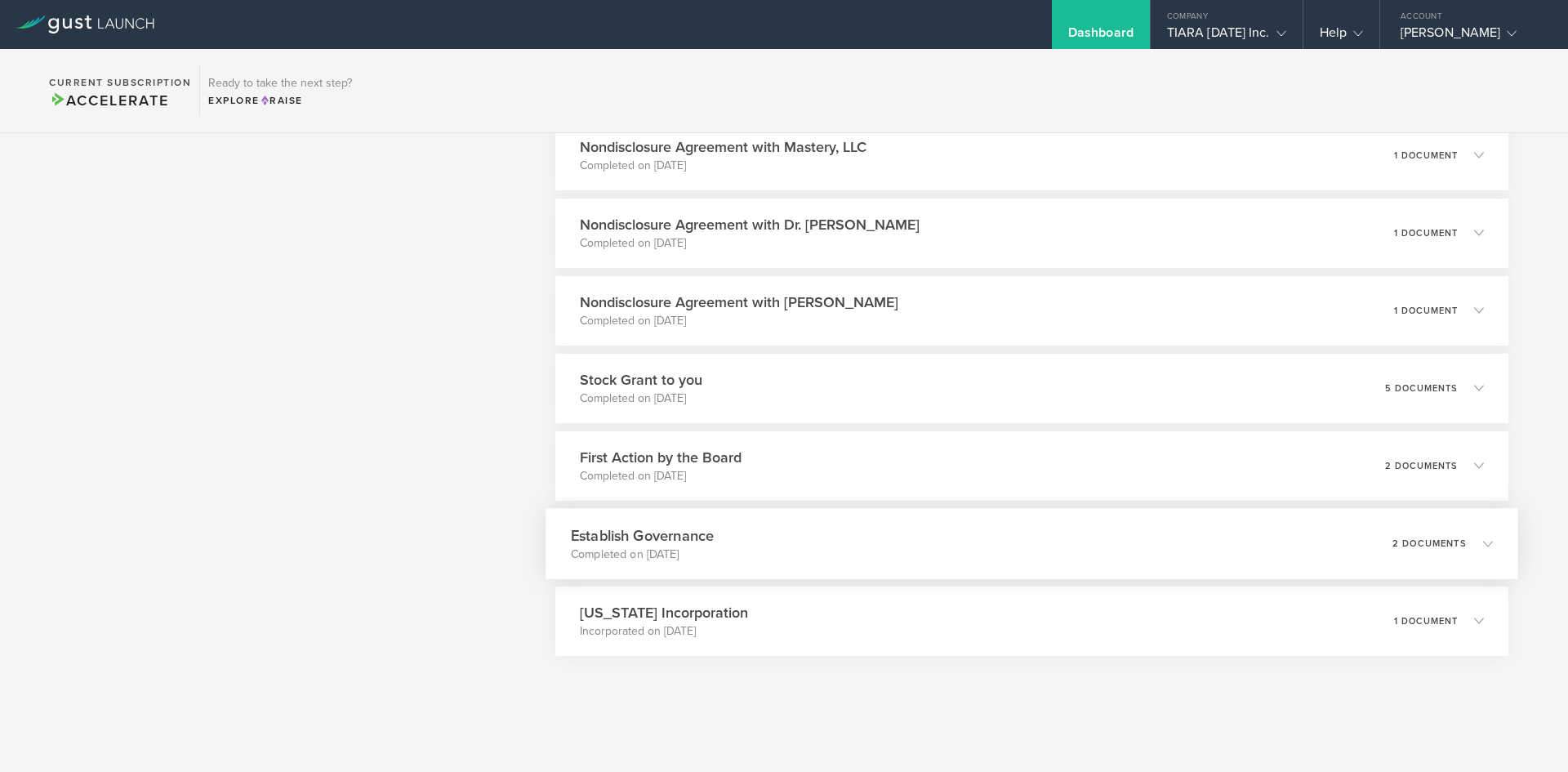
click at [687, 548] on p "Completed on Oct 7, 2024" at bounding box center [643, 553] width 143 height 16
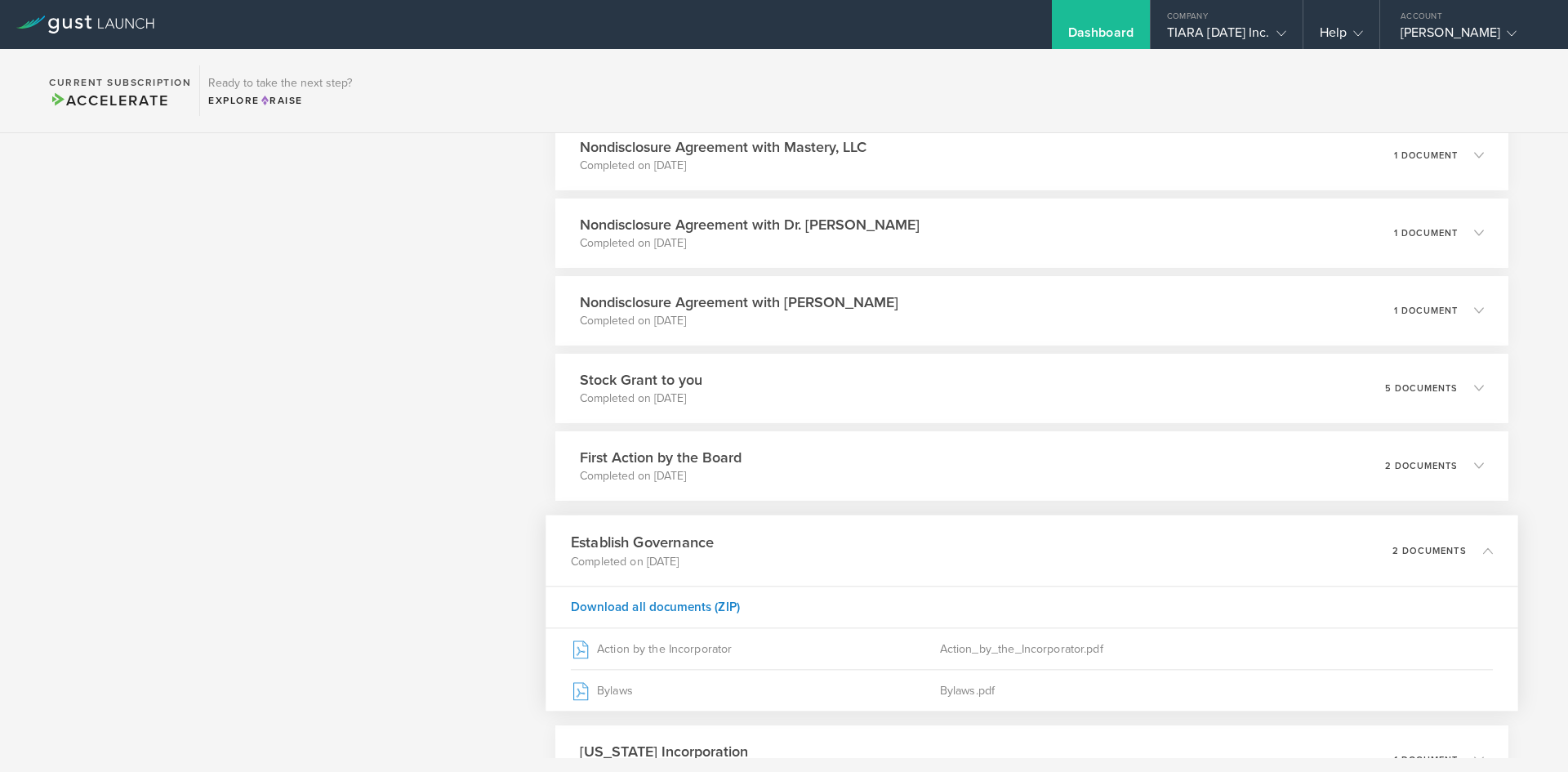
click at [1227, 56] on section "Current Subscription Accelerate Ready to take the next step? Explore Raise" at bounding box center [784, 90] width 1568 height 84
